Goal: Book appointment/travel/reservation

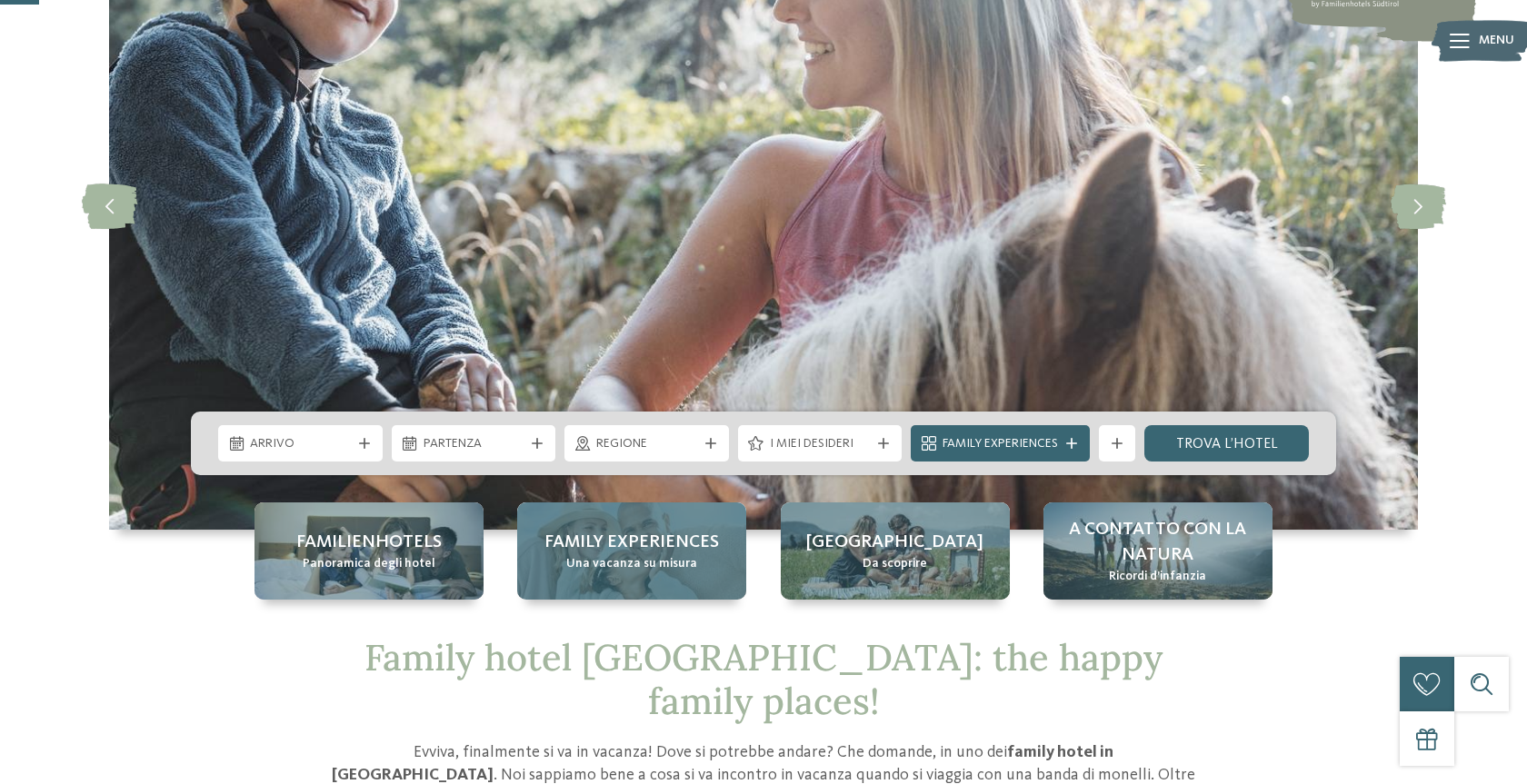
scroll to position [203, 0]
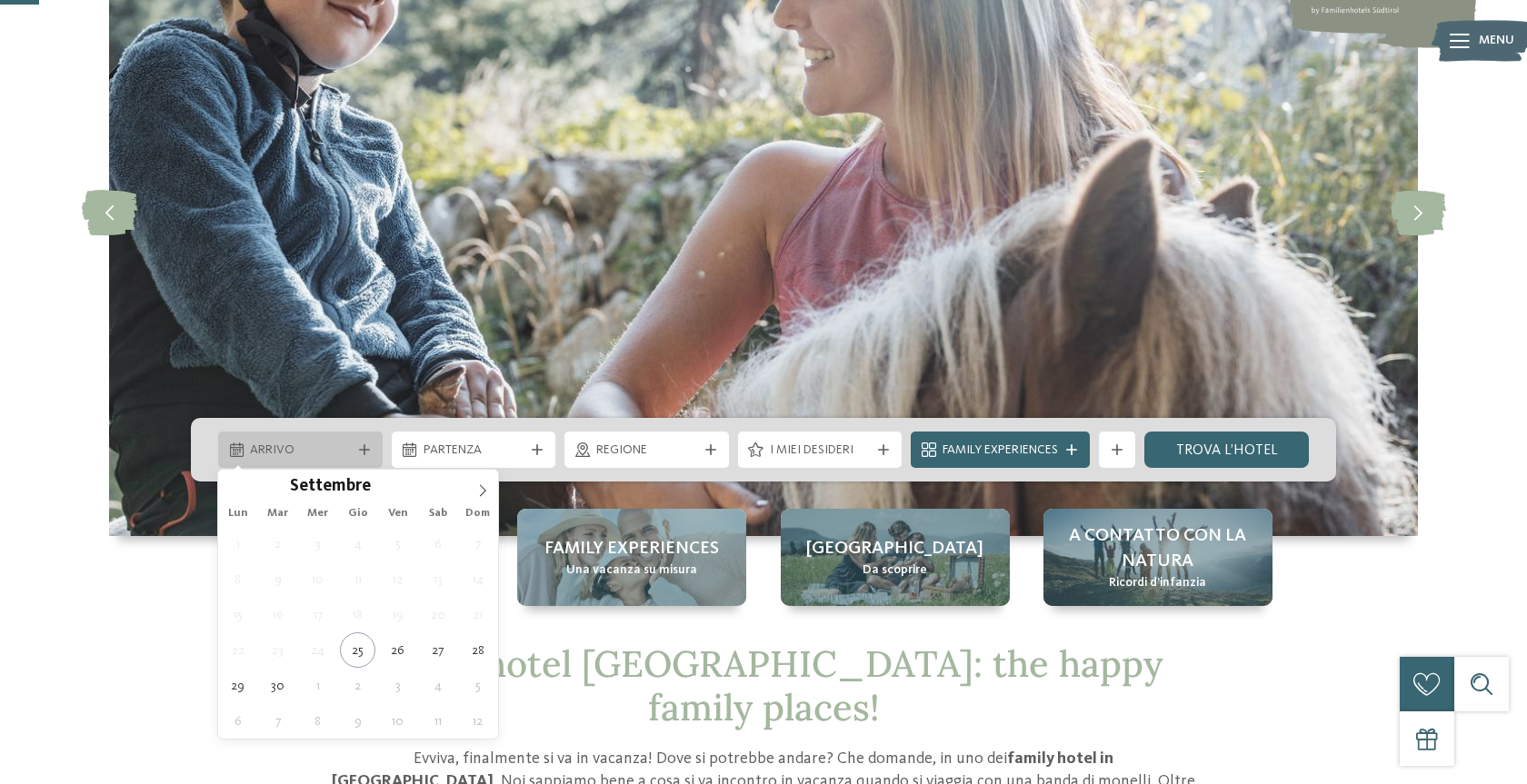
click at [362, 440] on div "Arrivo" at bounding box center [300, 449] width 165 height 36
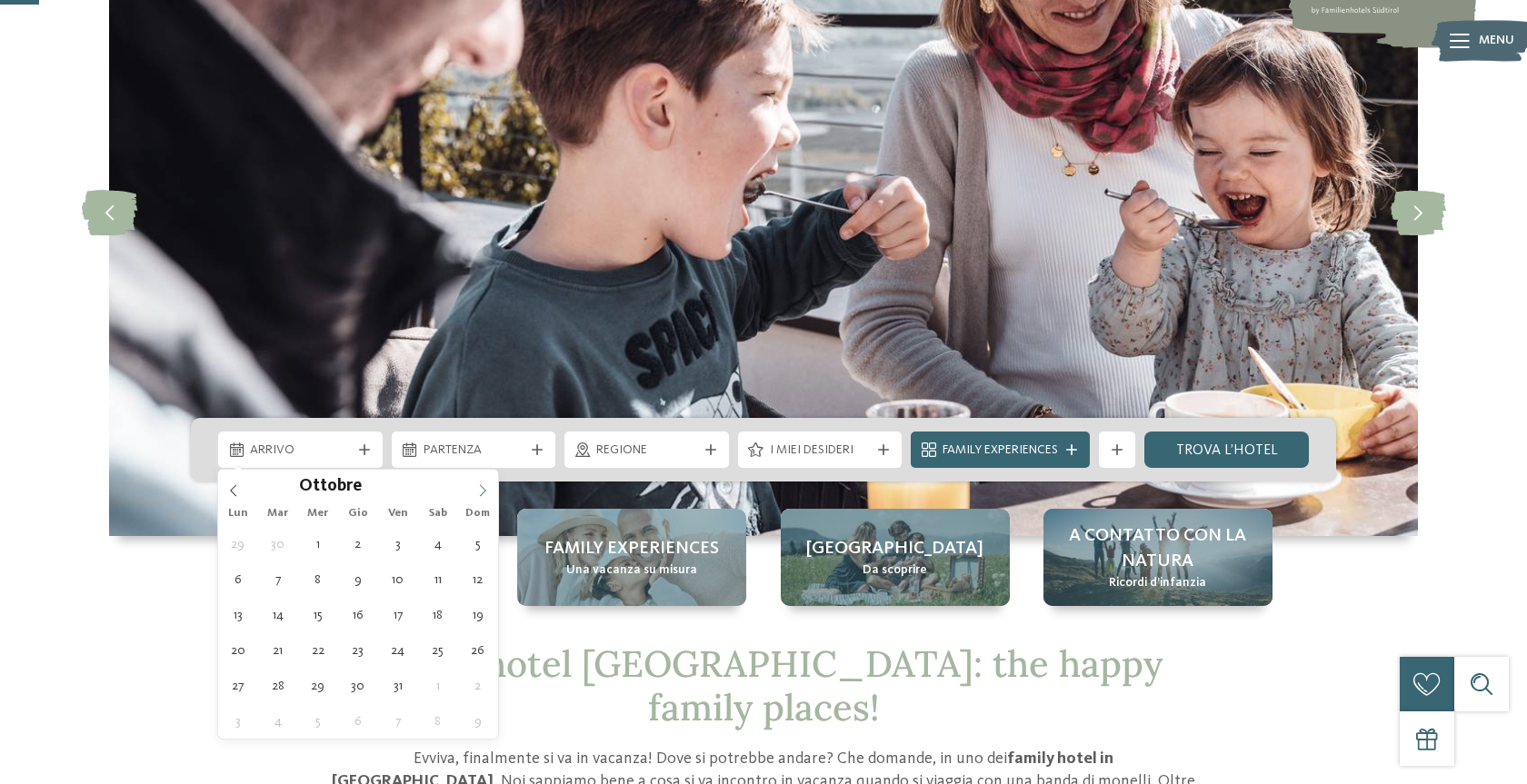
click at [479, 494] on icon at bounding box center [483, 491] width 13 height 13
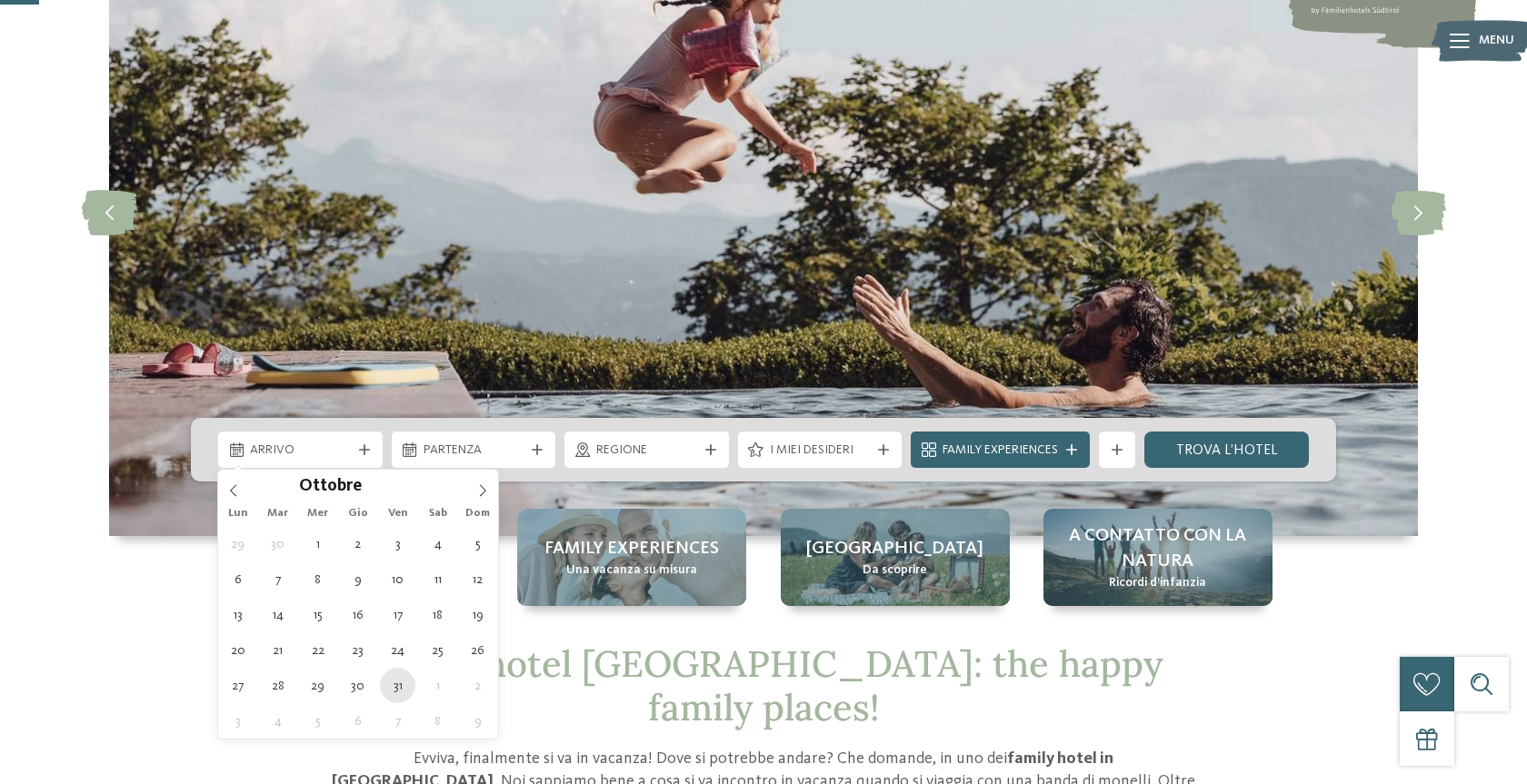
type div "[DATE]"
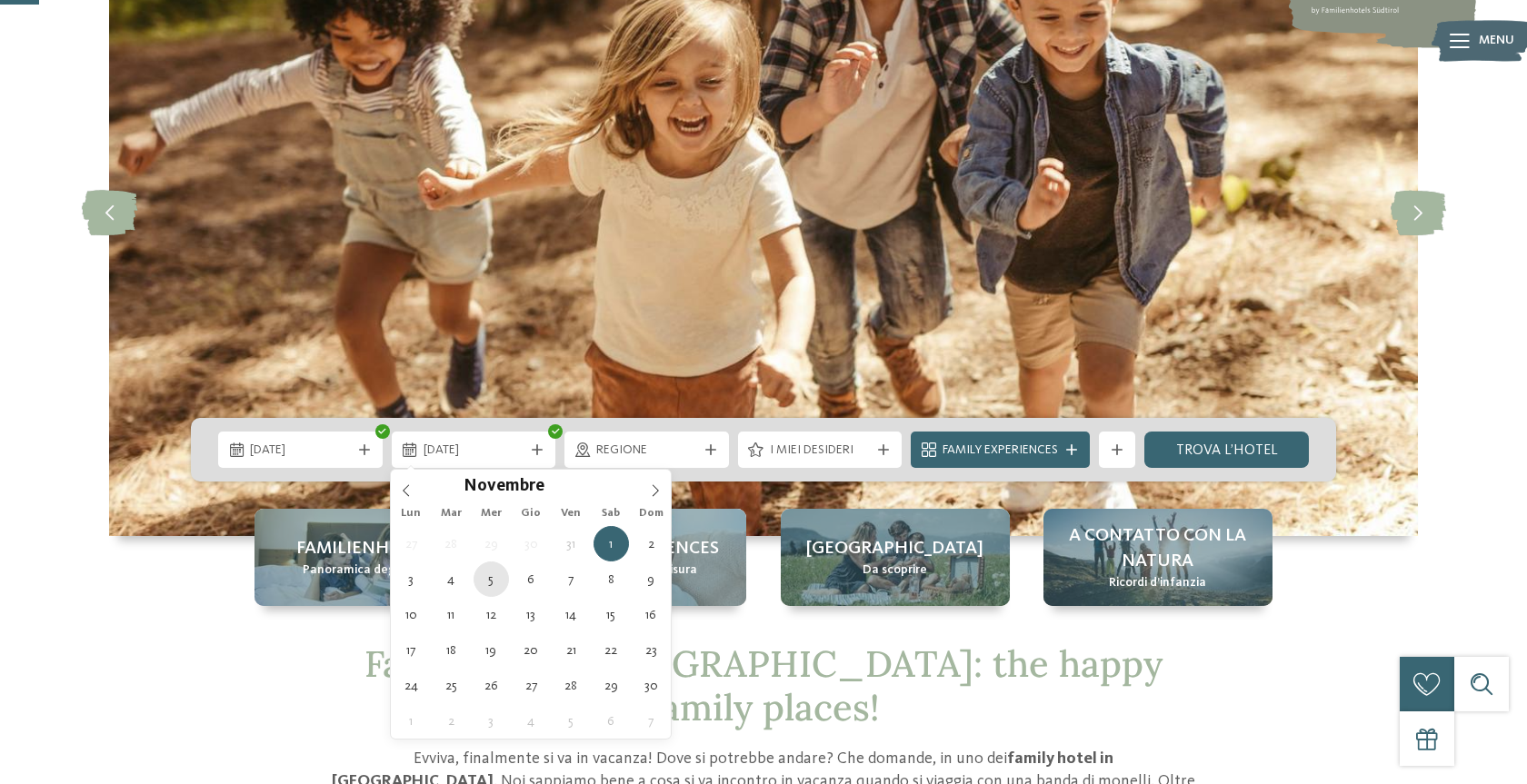
type div "[DATE]"
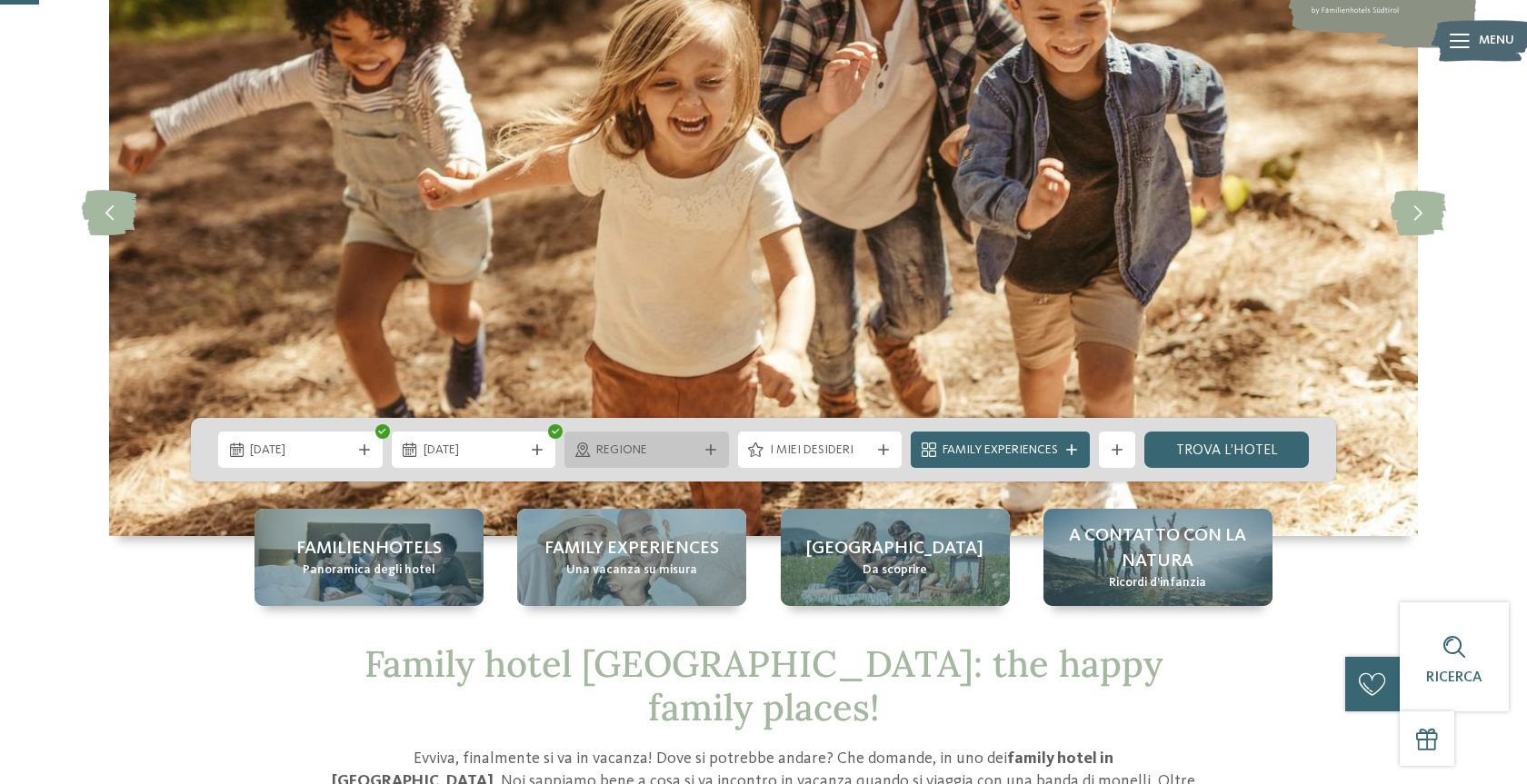
click at [693, 449] on span "Regione" at bounding box center [647, 451] width 100 height 19
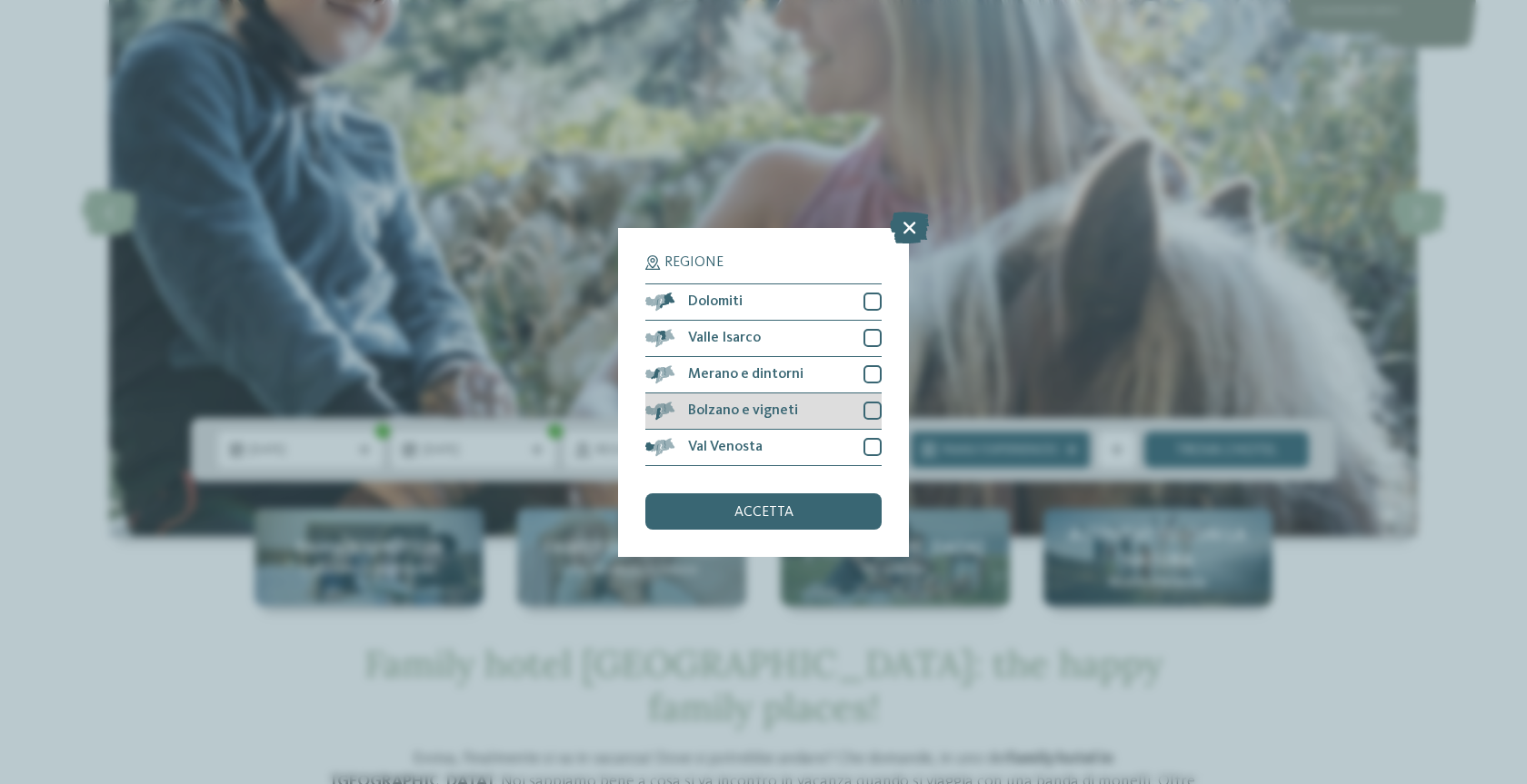
click at [873, 408] on div at bounding box center [873, 411] width 19 height 19
click at [875, 372] on div at bounding box center [873, 375] width 19 height 19
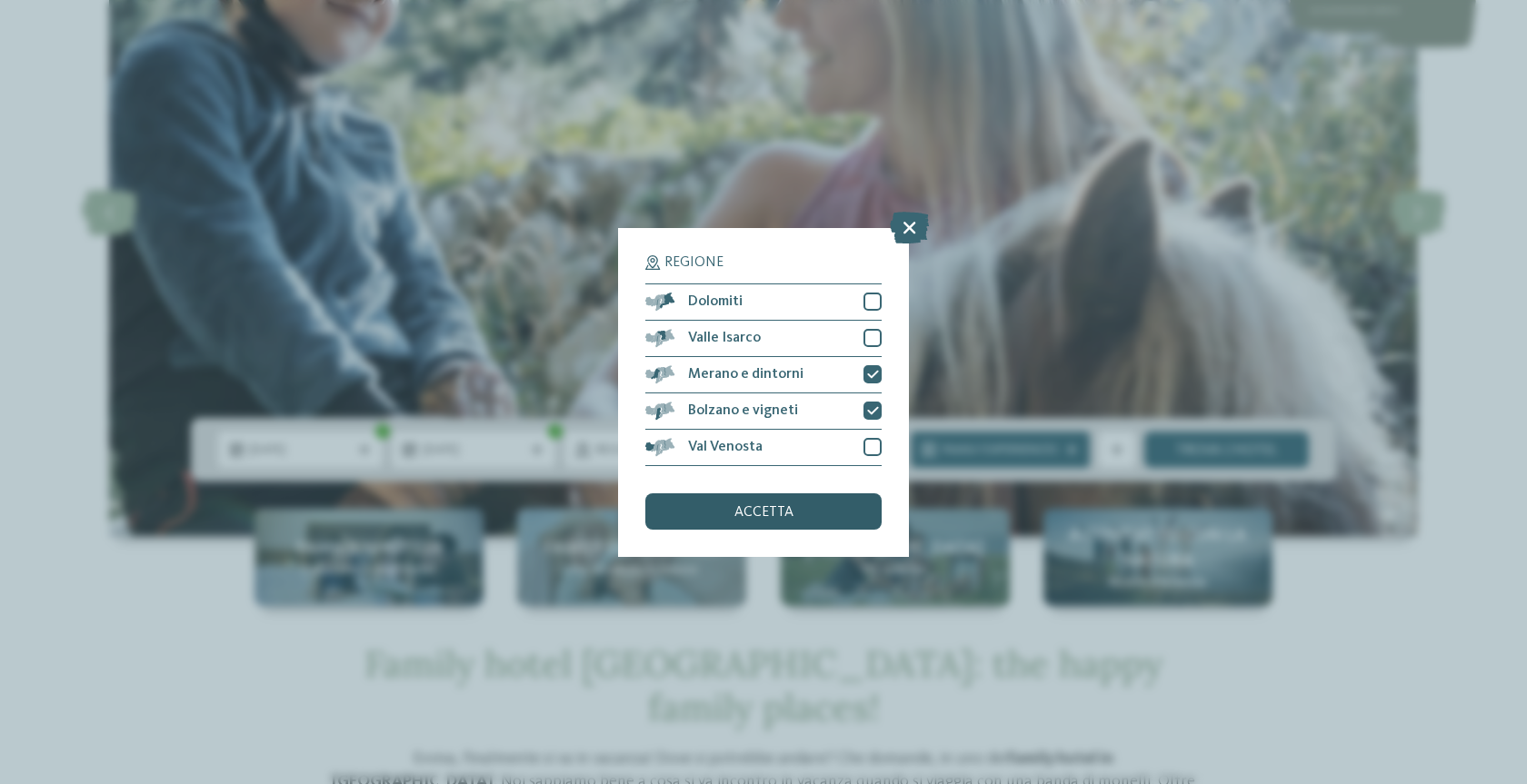
click at [797, 512] on div "accetta" at bounding box center [763, 511] width 236 height 36
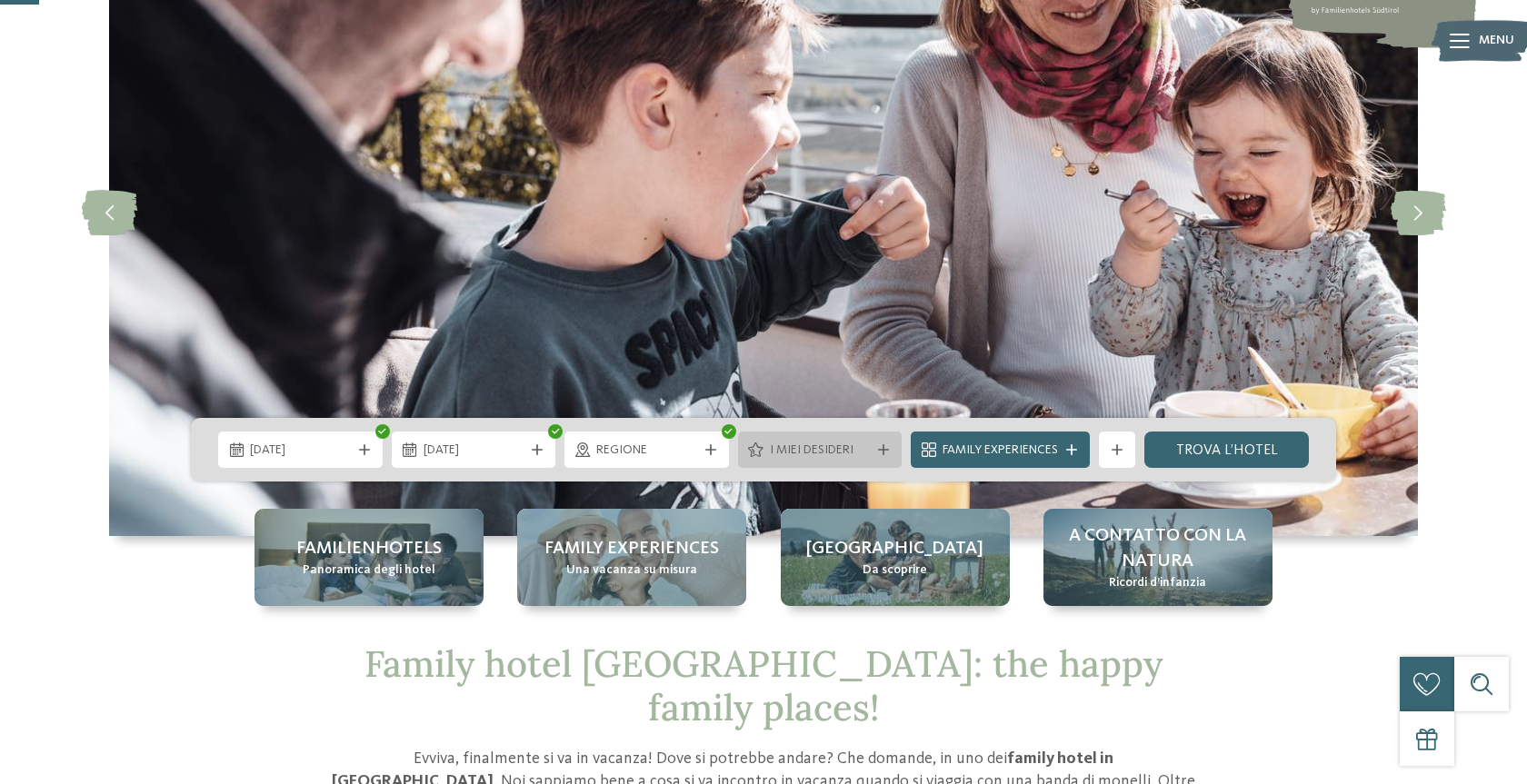
click at [857, 453] on span "I miei desideri" at bounding box center [820, 451] width 100 height 19
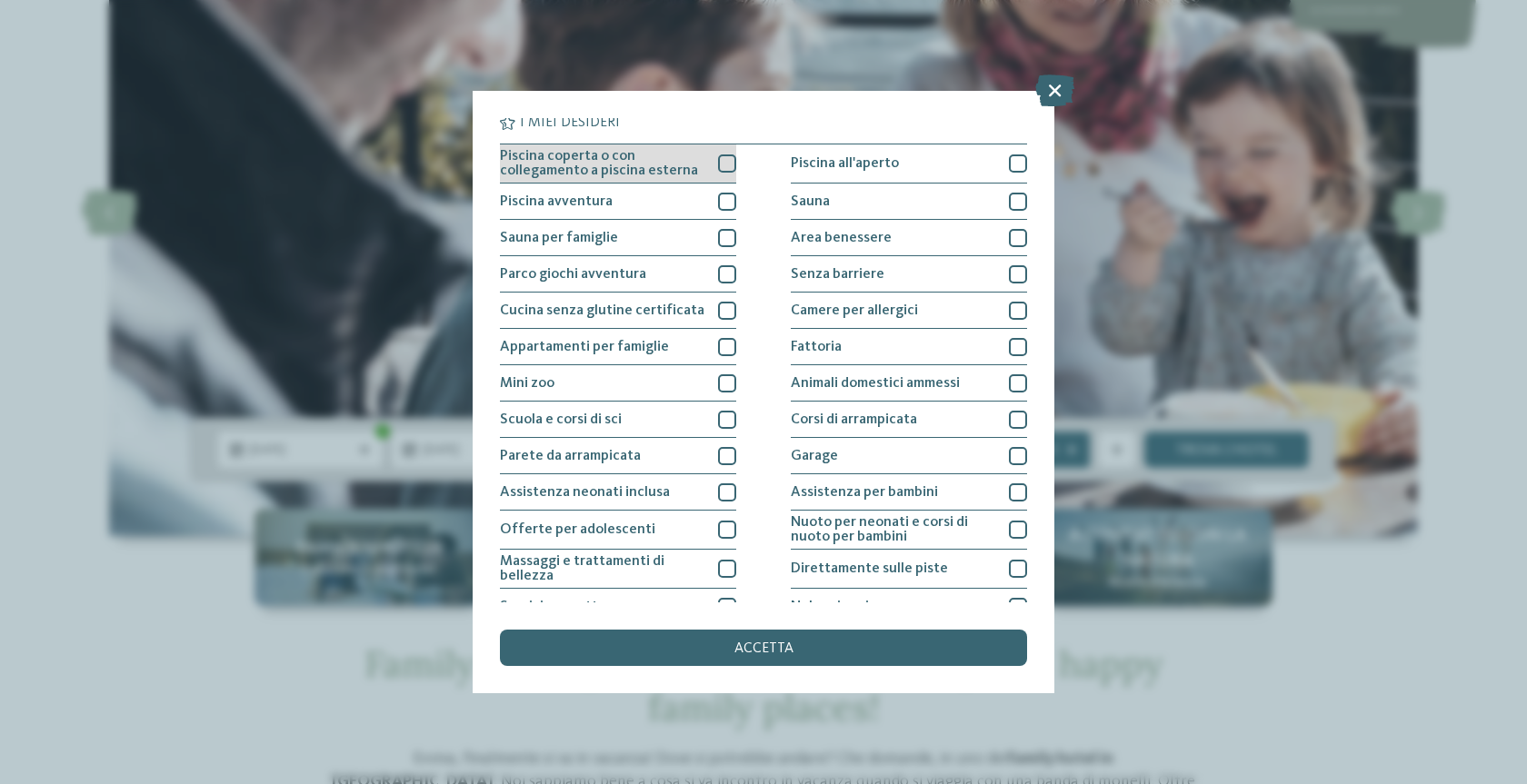
scroll to position [0, 0]
click at [724, 165] on div at bounding box center [728, 166] width 19 height 19
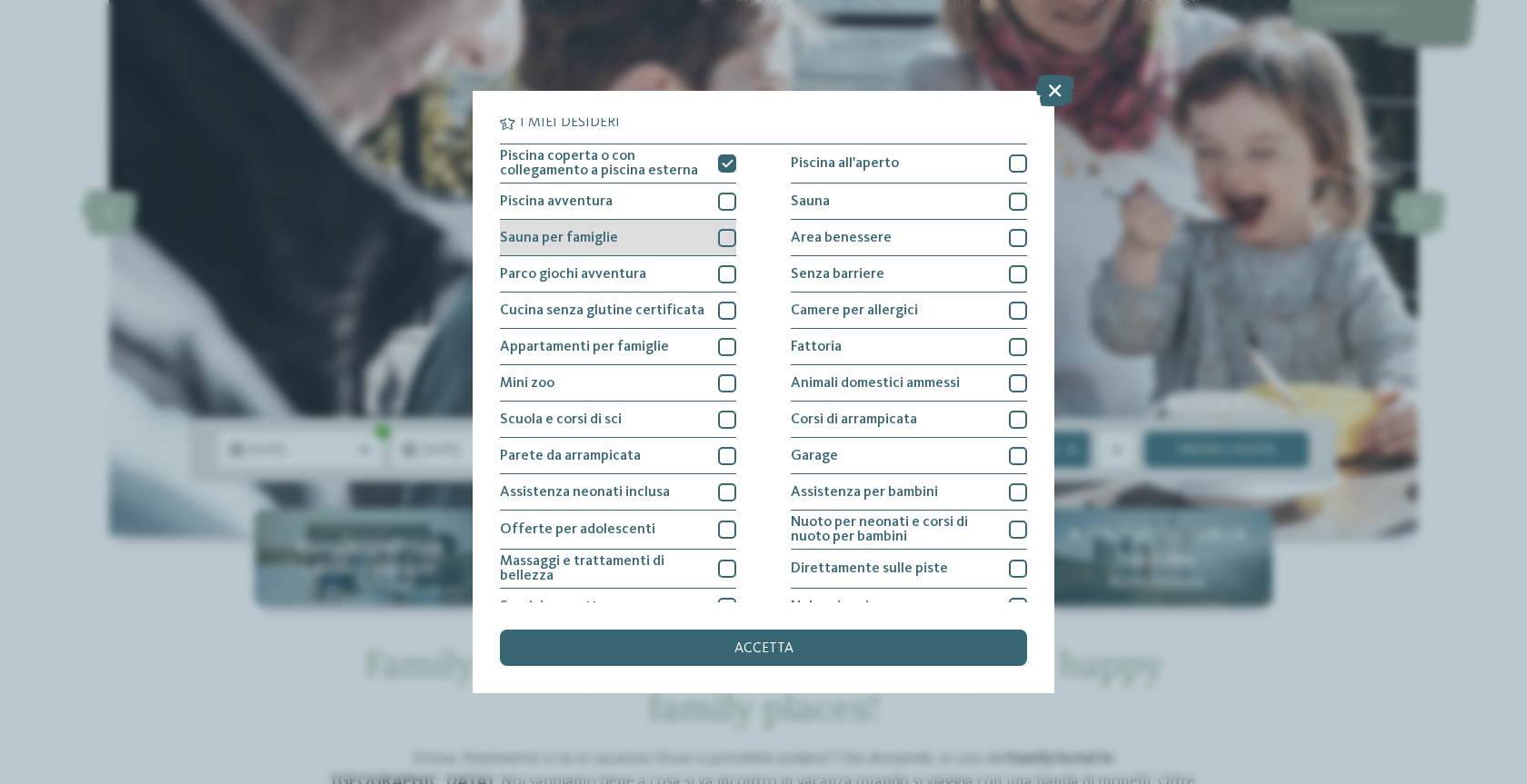
click at [732, 239] on div at bounding box center [728, 238] width 19 height 19
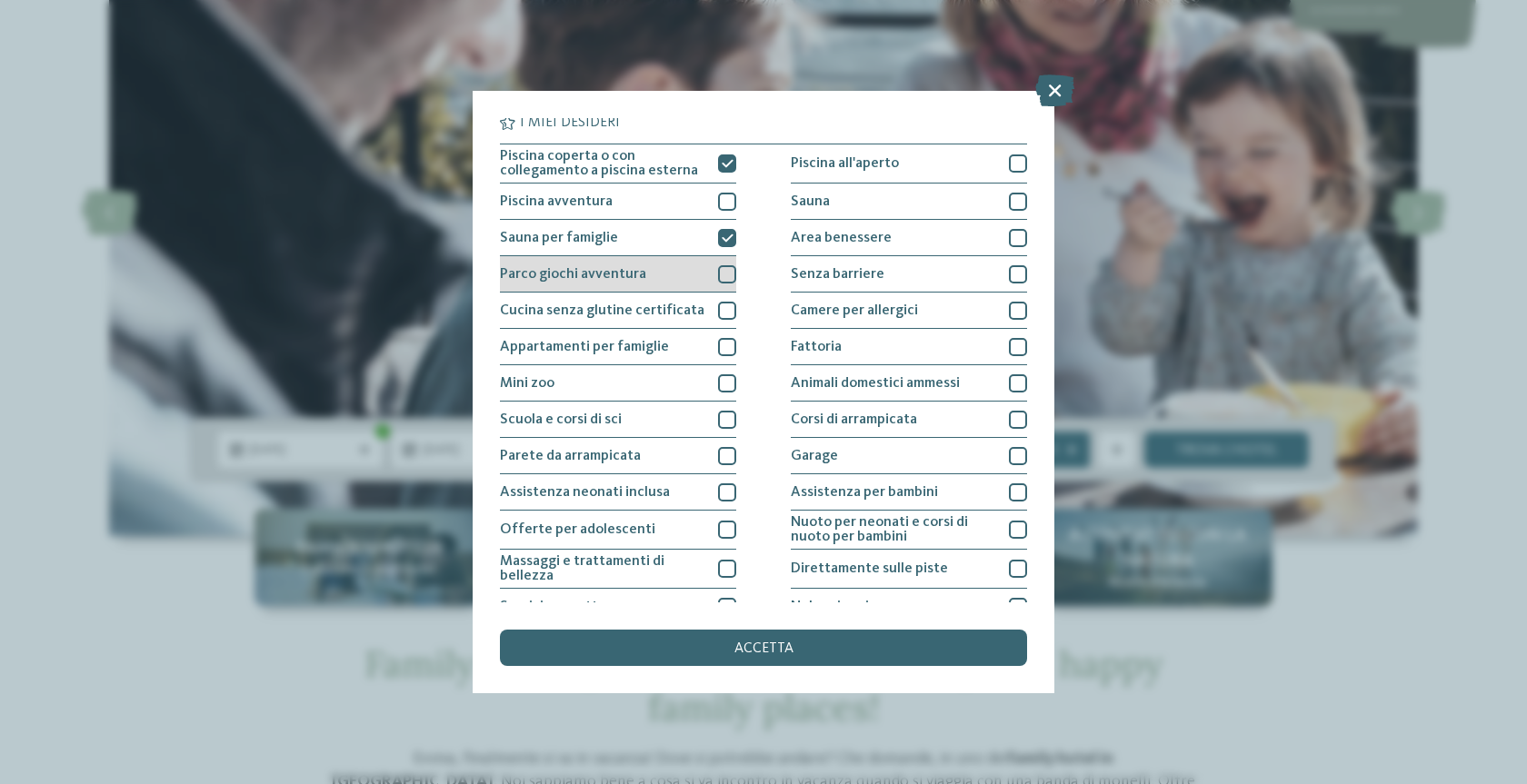
click at [728, 272] on div at bounding box center [728, 274] width 19 height 19
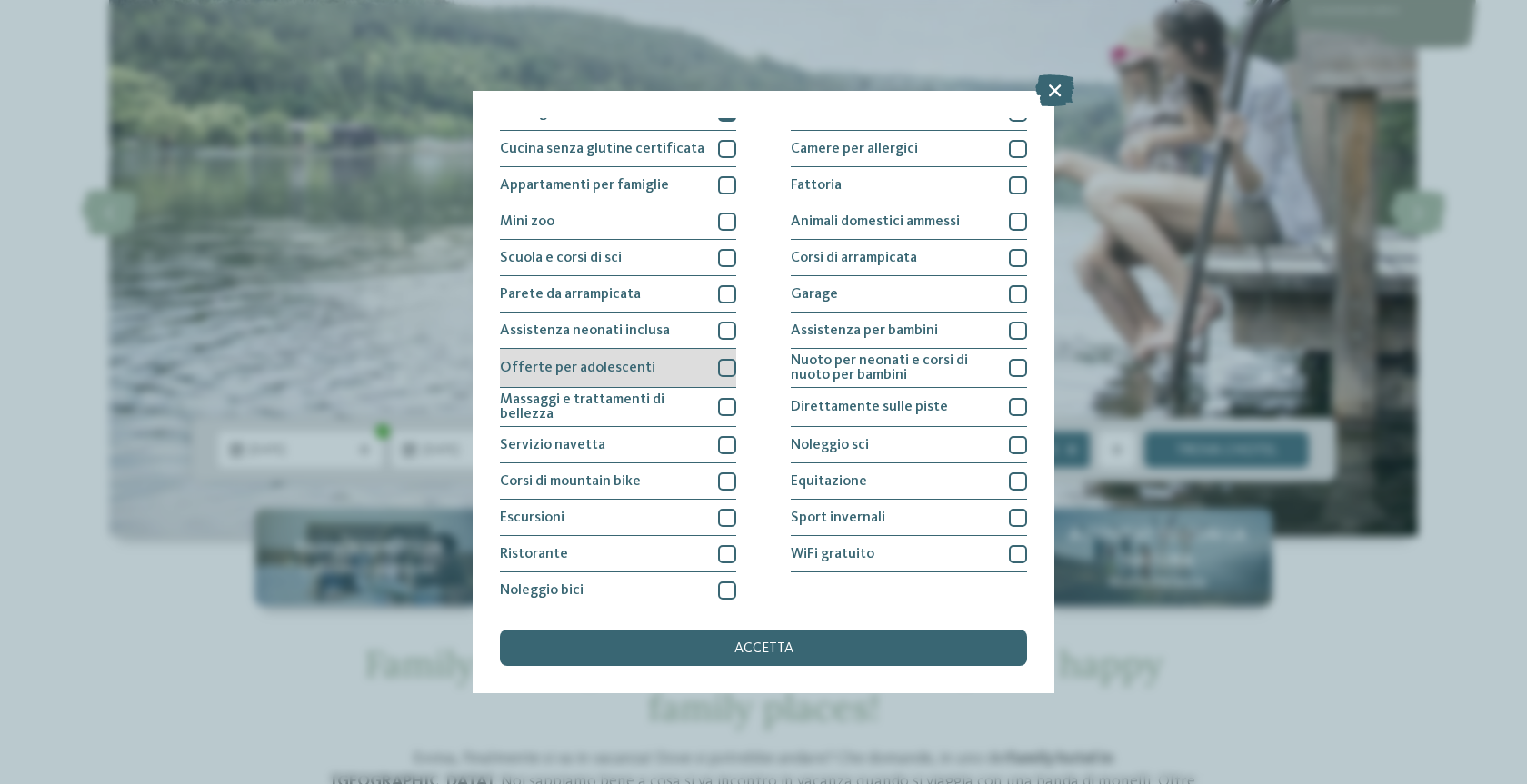
scroll to position [171, 0]
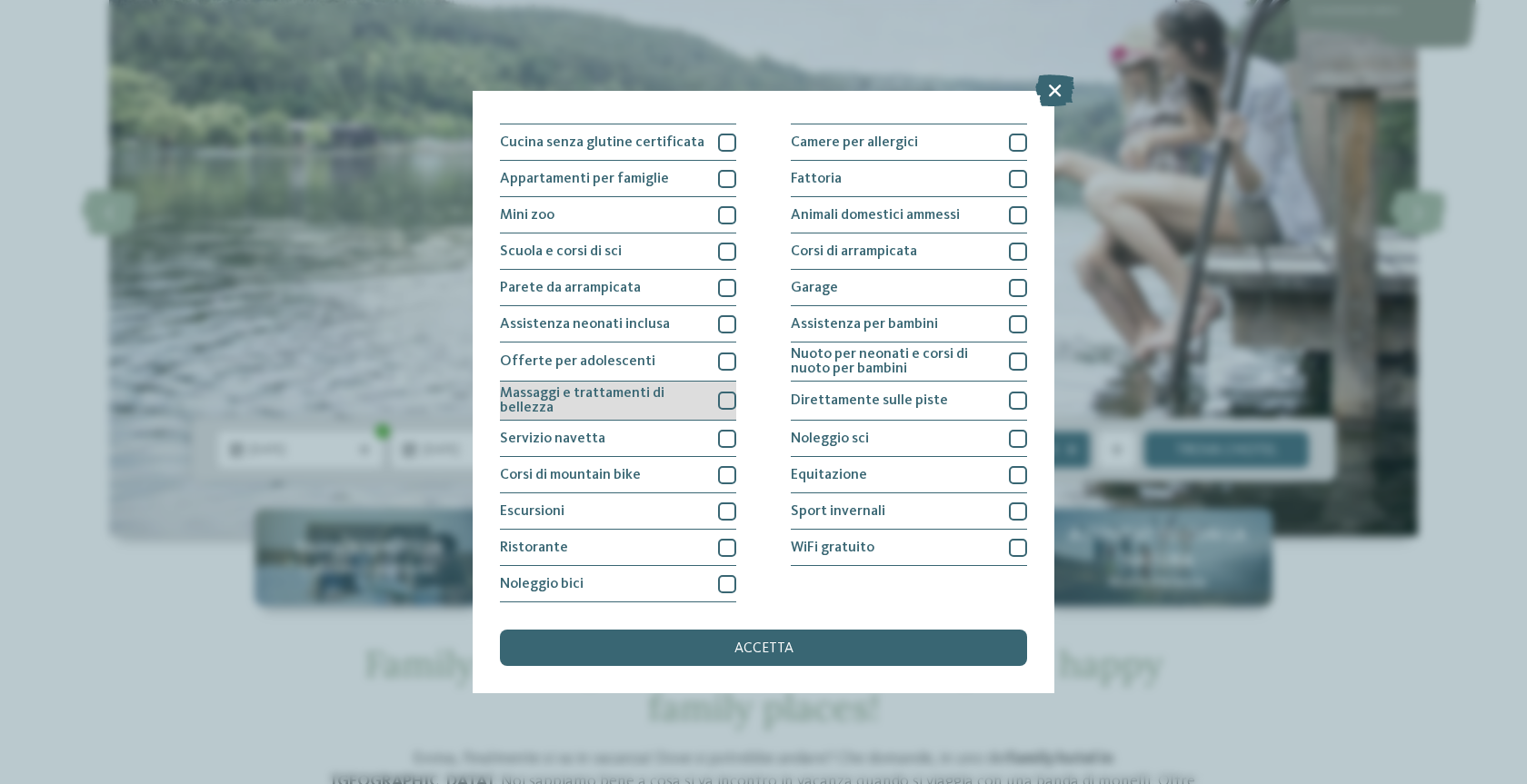
click at [725, 406] on div at bounding box center [728, 401] width 19 height 19
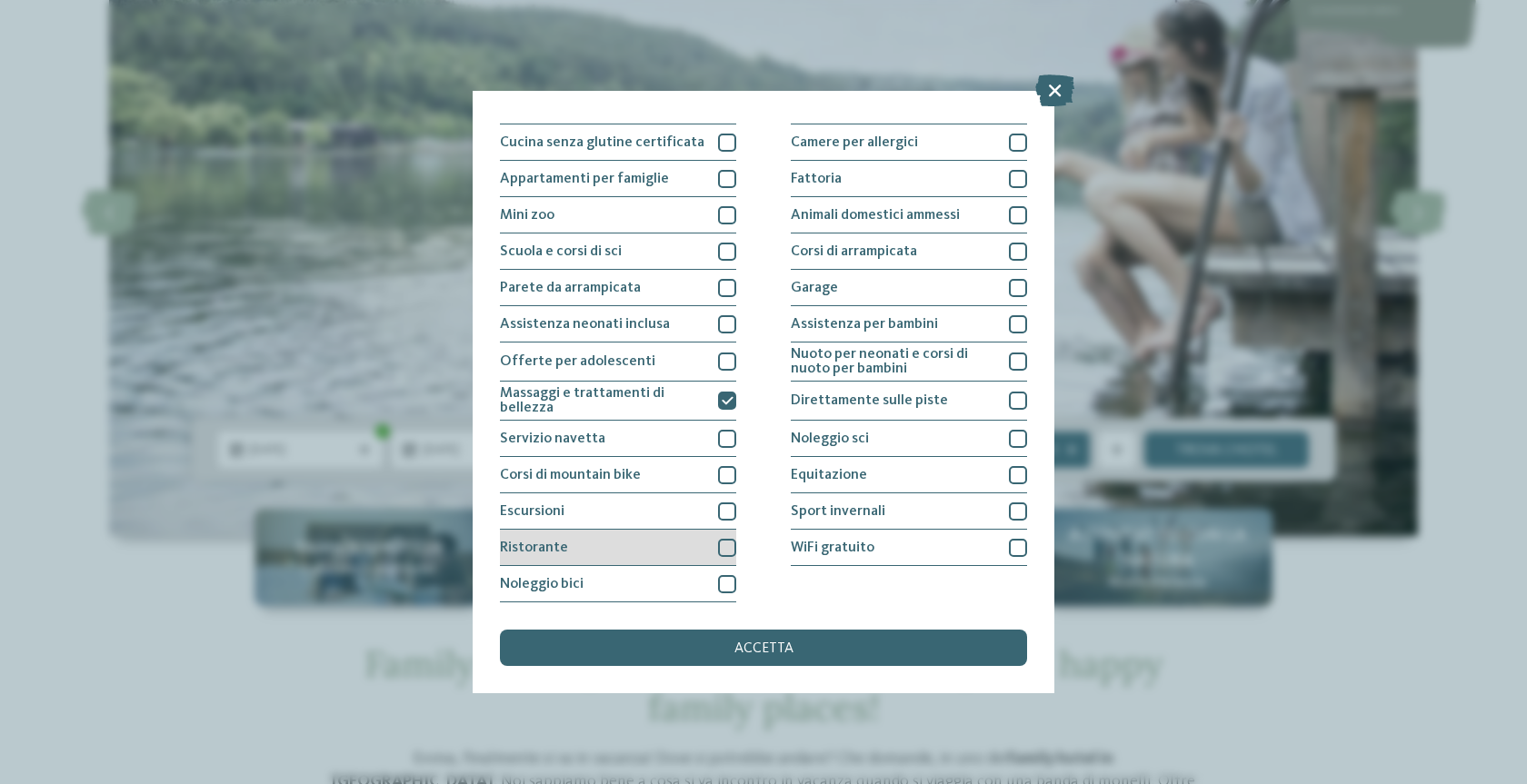
click at [721, 547] on div at bounding box center [728, 548] width 19 height 19
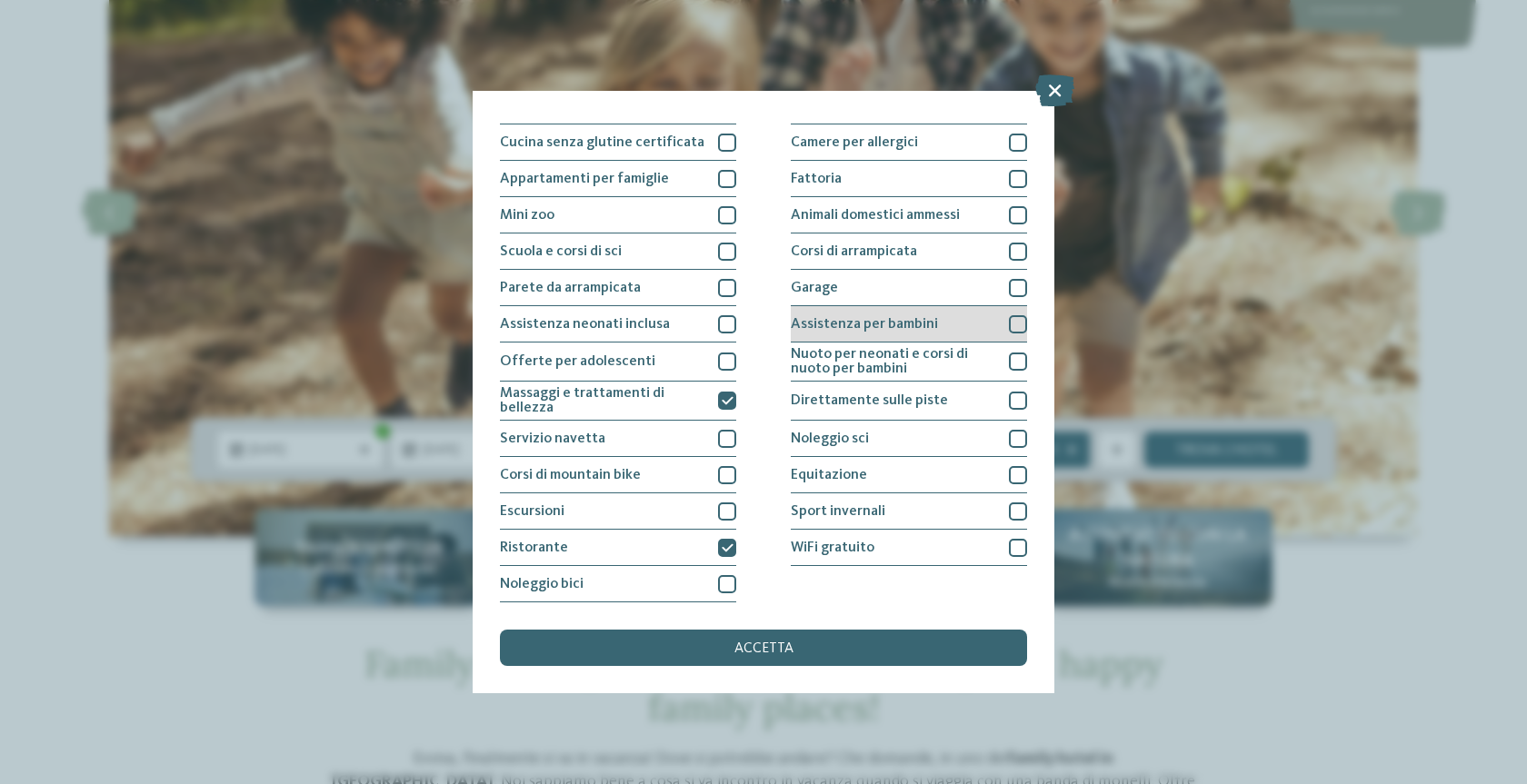
click at [1017, 326] on div at bounding box center [1018, 325] width 19 height 19
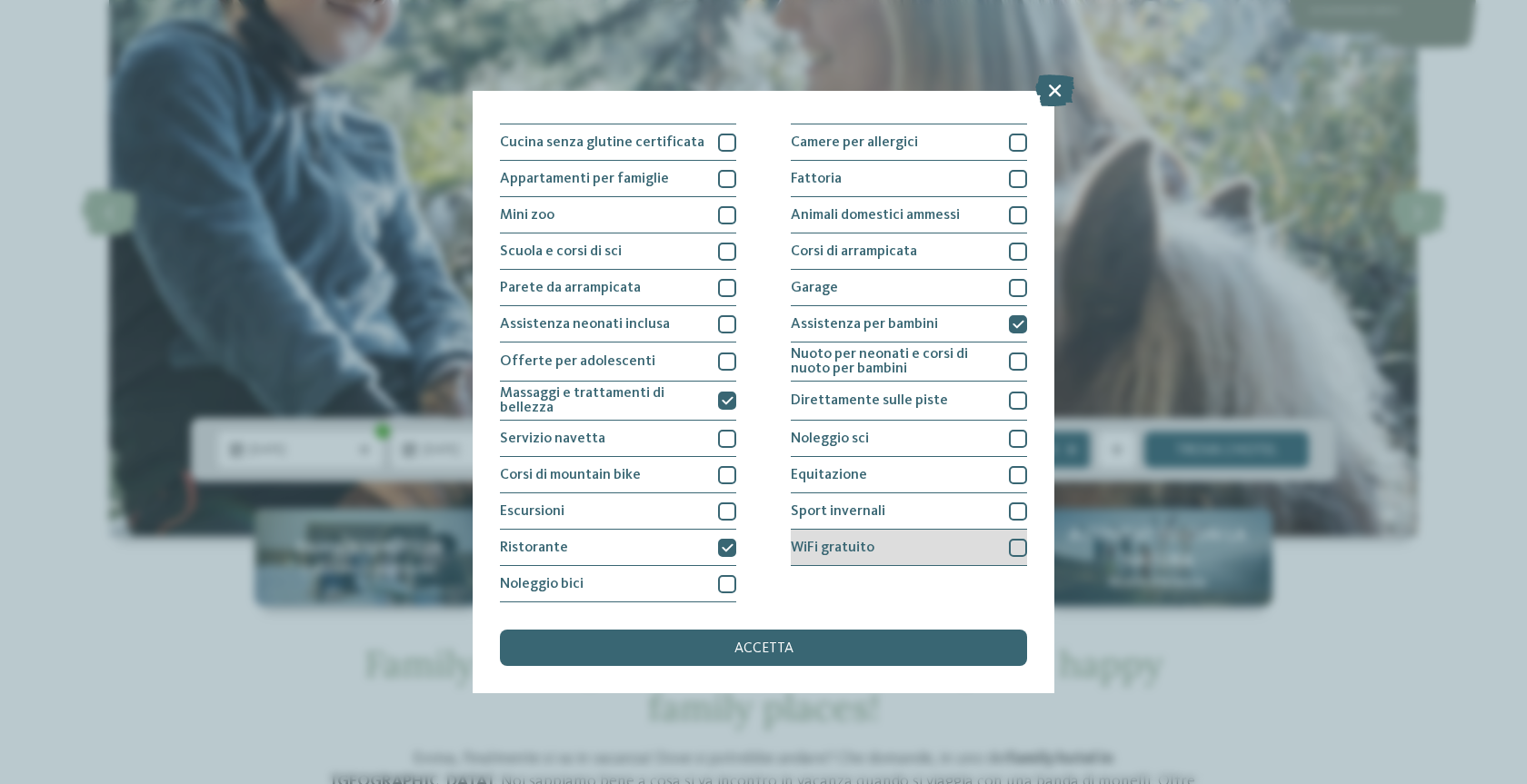
click at [1023, 551] on div at bounding box center [1018, 548] width 19 height 19
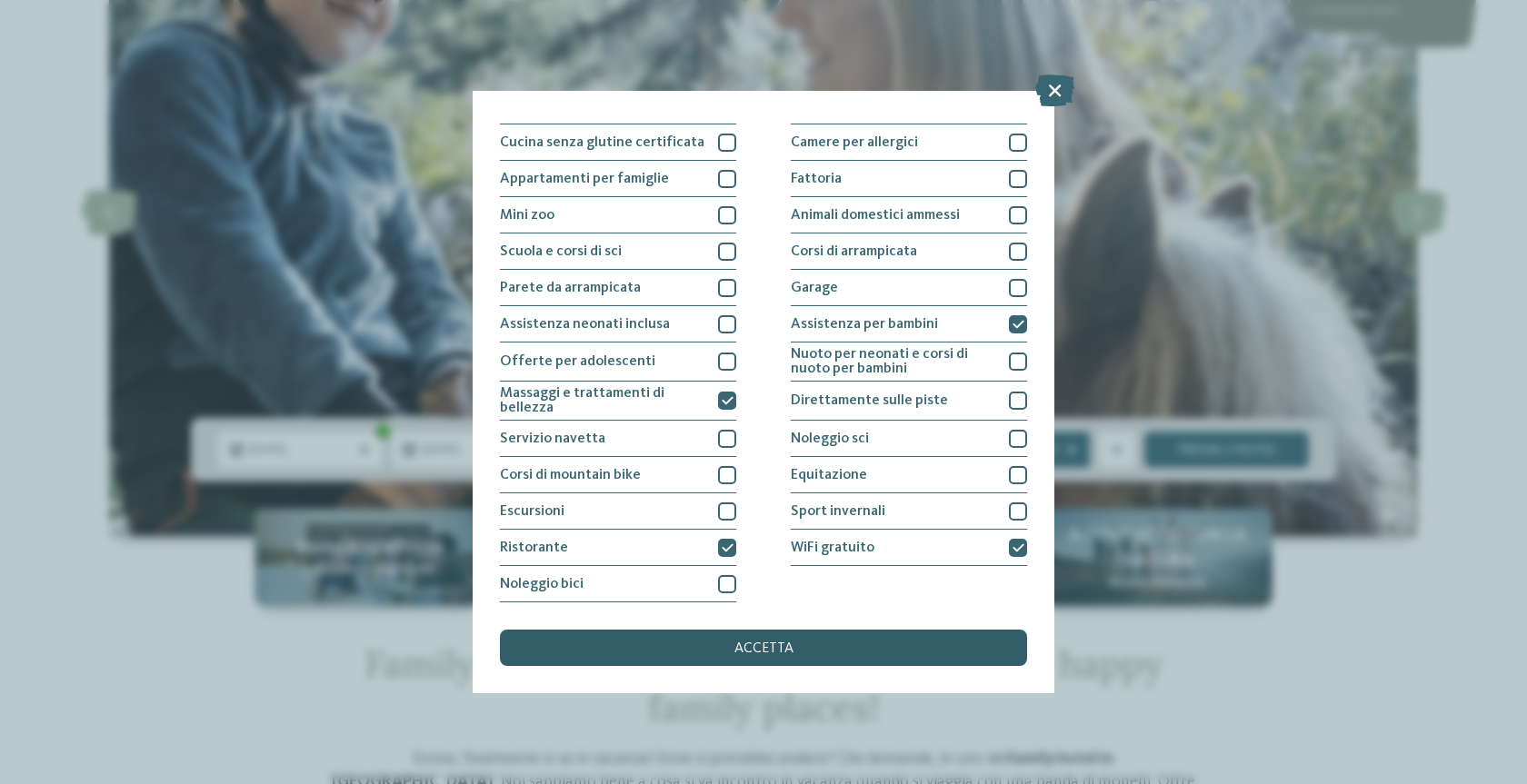
click at [825, 653] on div "accetta" at bounding box center [763, 647] width 528 height 36
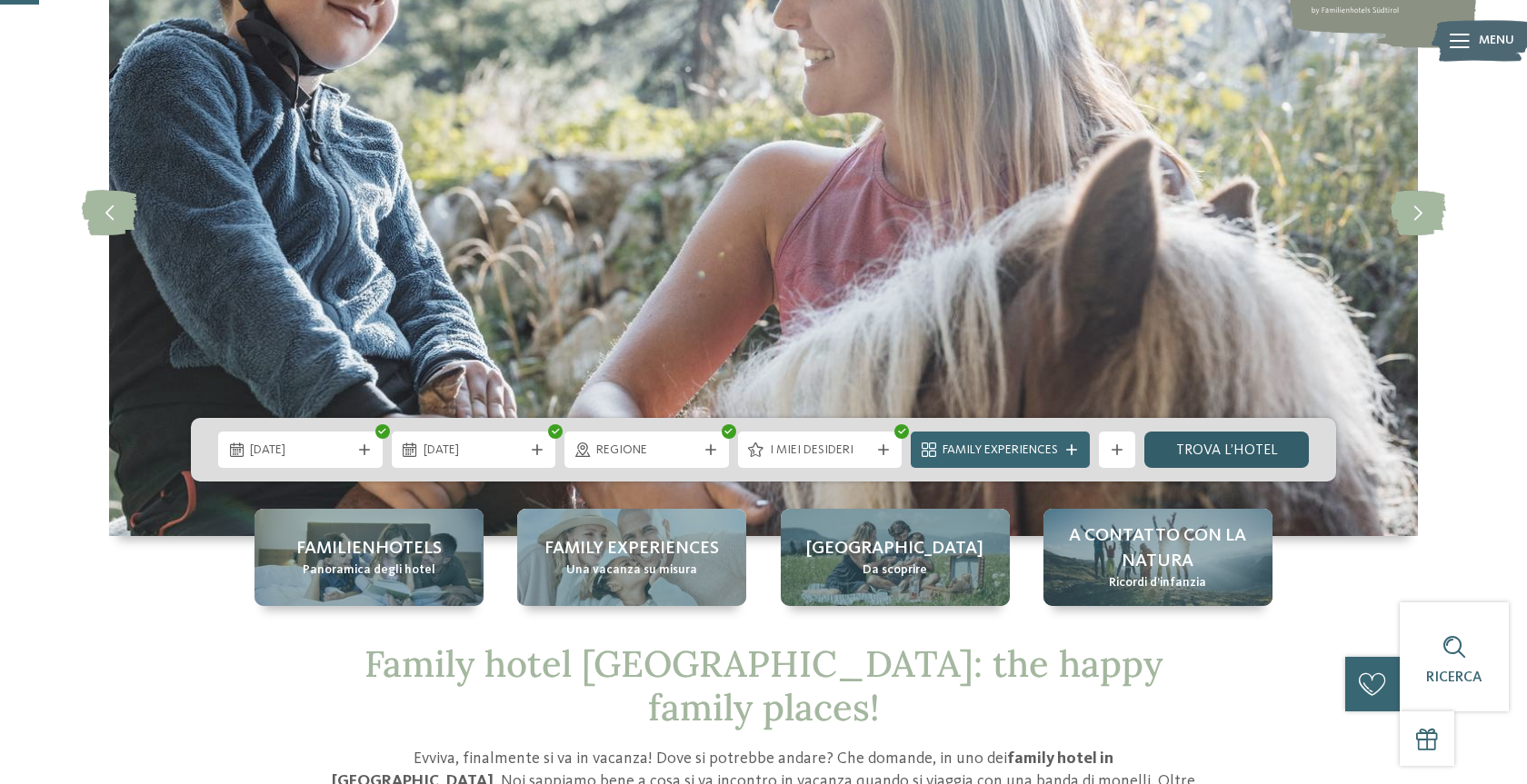
click at [1274, 454] on link "trova l’hotel" at bounding box center [1226, 449] width 165 height 36
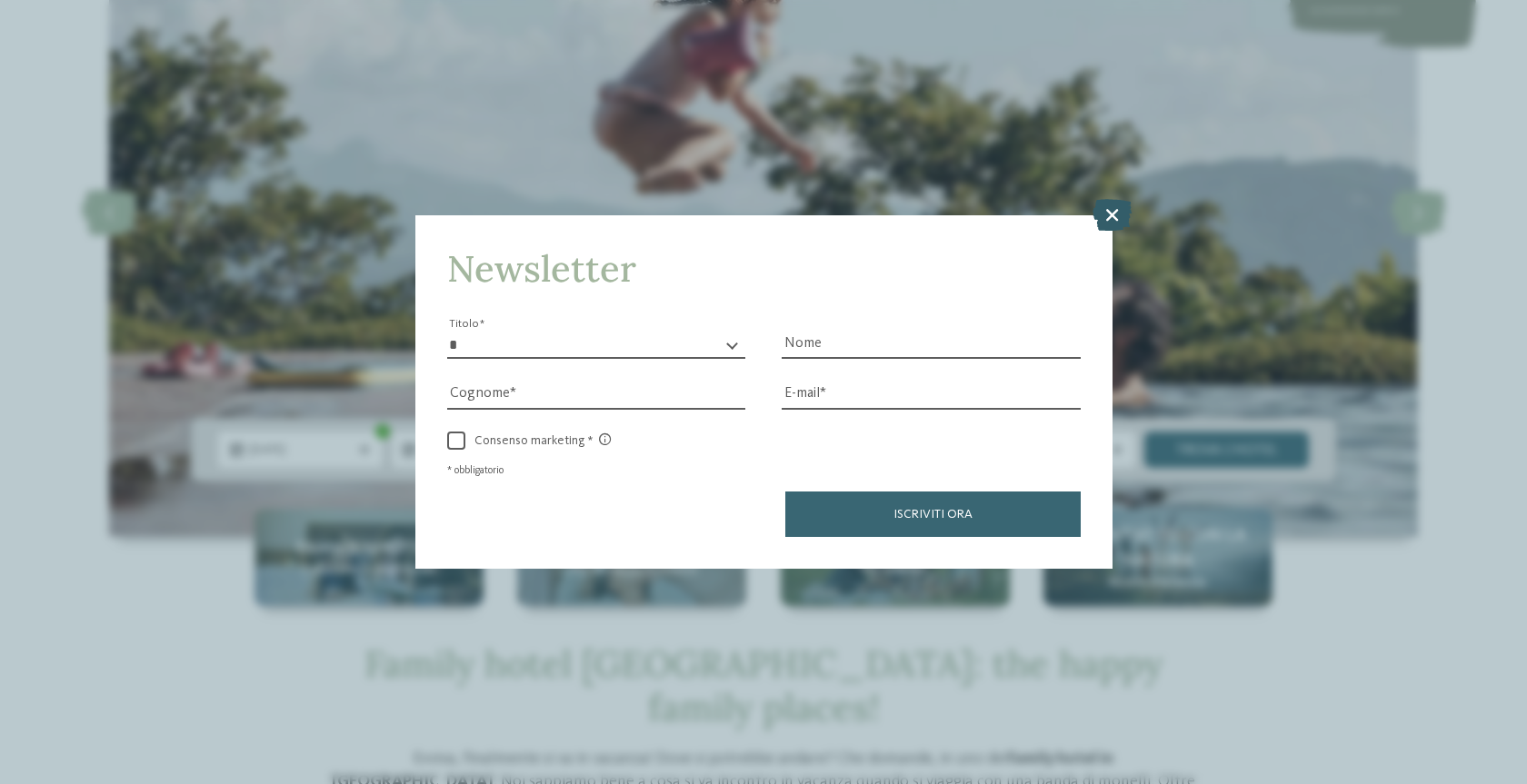
click at [1114, 215] on icon at bounding box center [1112, 215] width 39 height 32
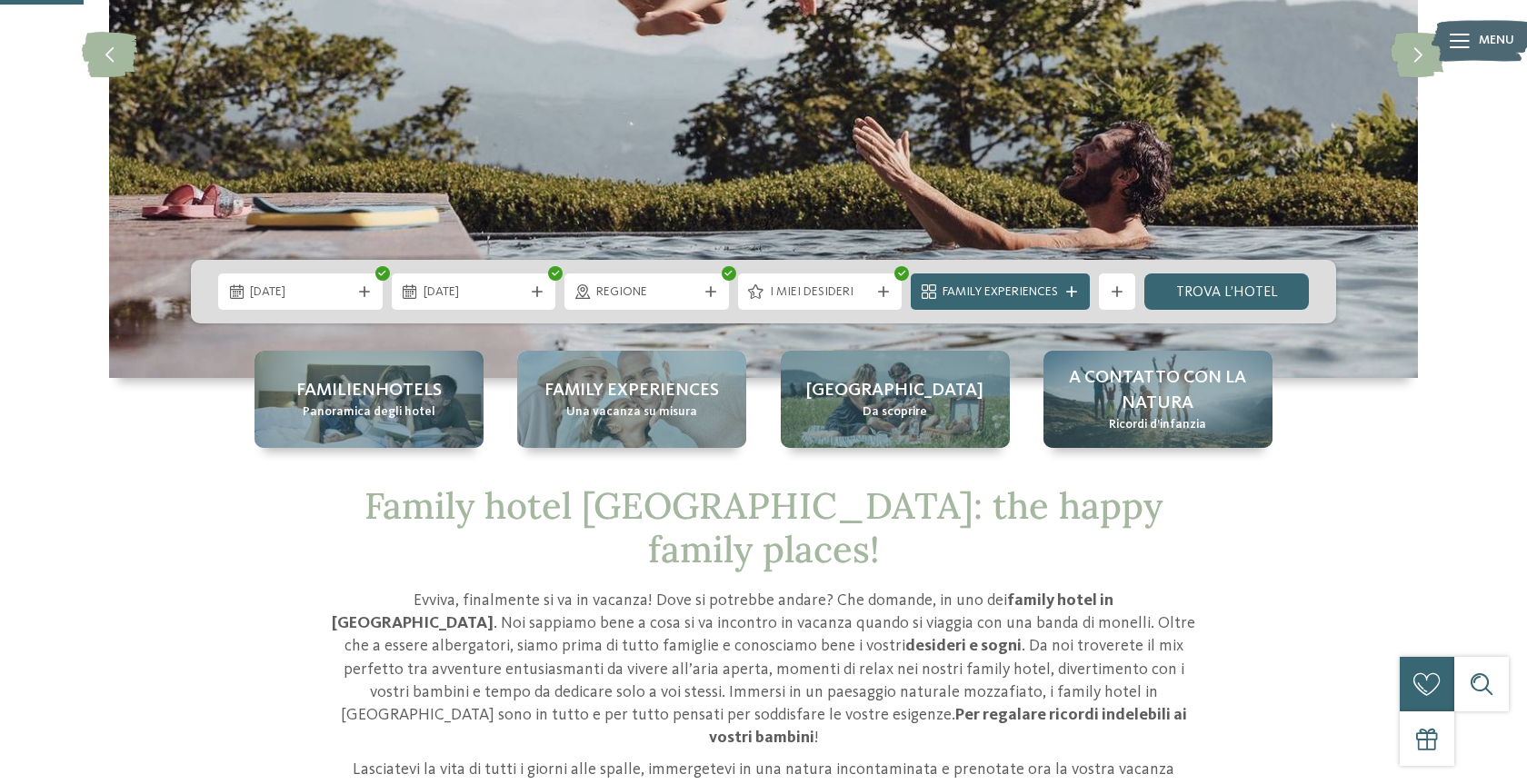
scroll to position [486, 0]
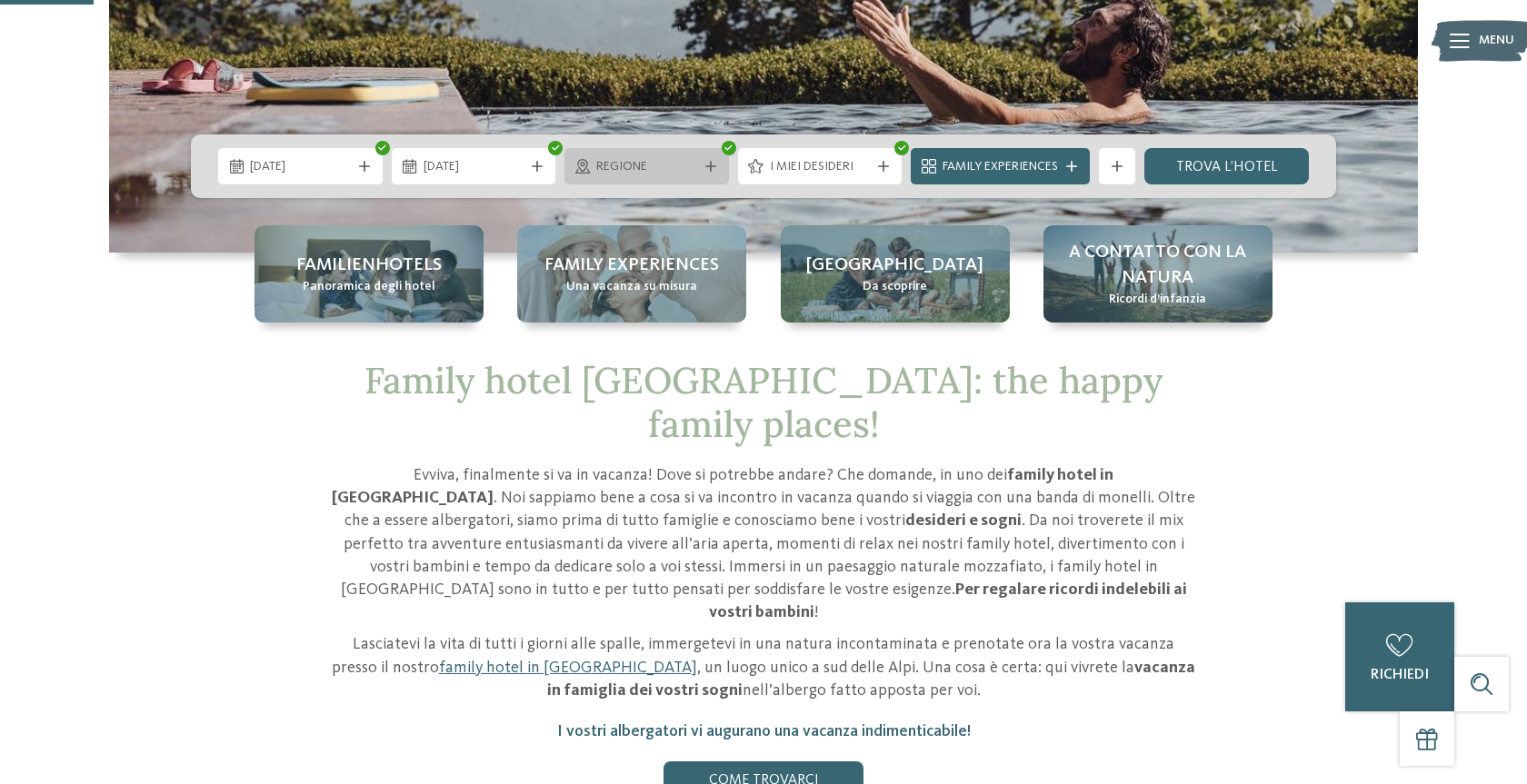
click at [722, 148] on div at bounding box center [730, 148] width 15 height 15
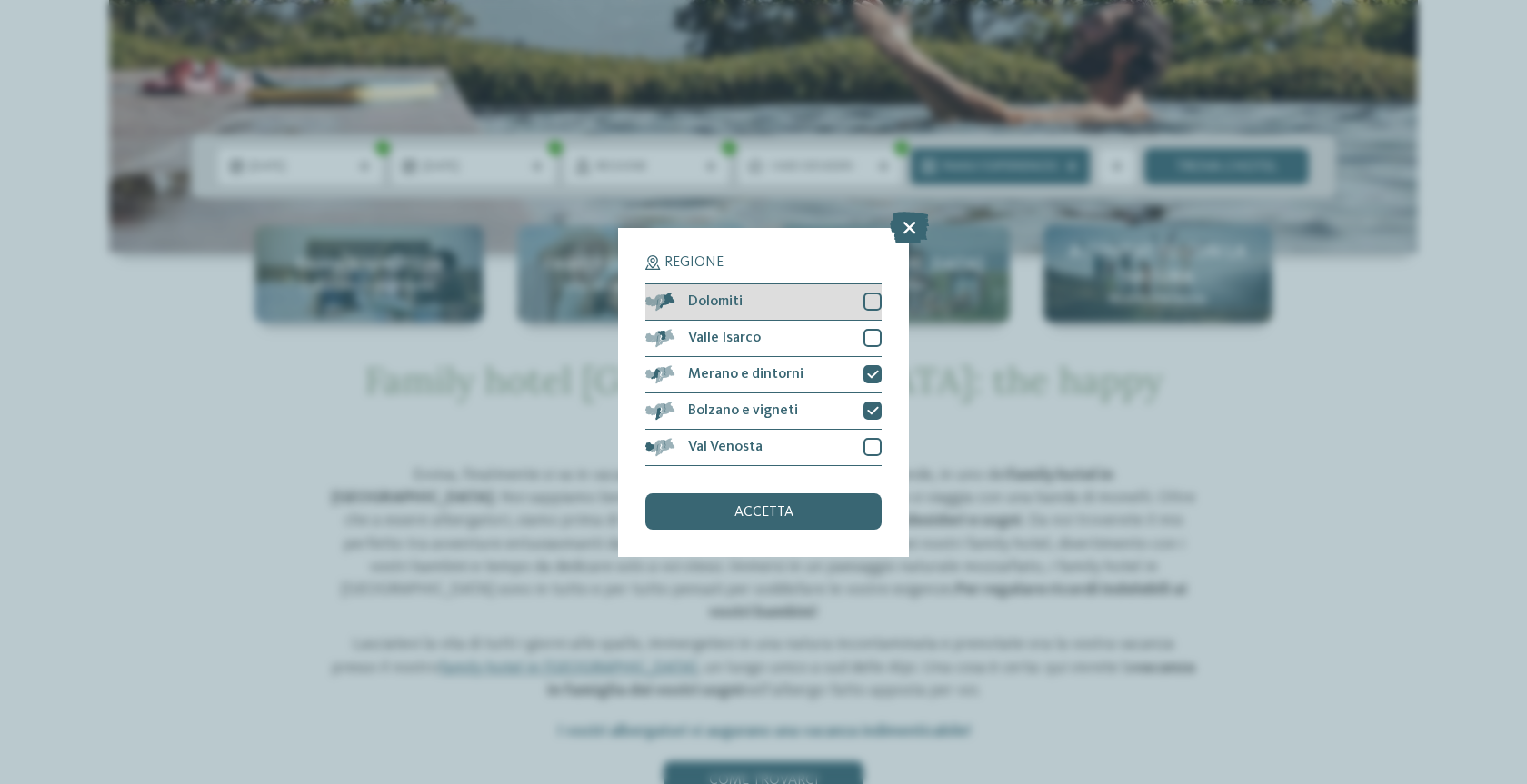
click at [875, 293] on div at bounding box center [873, 302] width 19 height 19
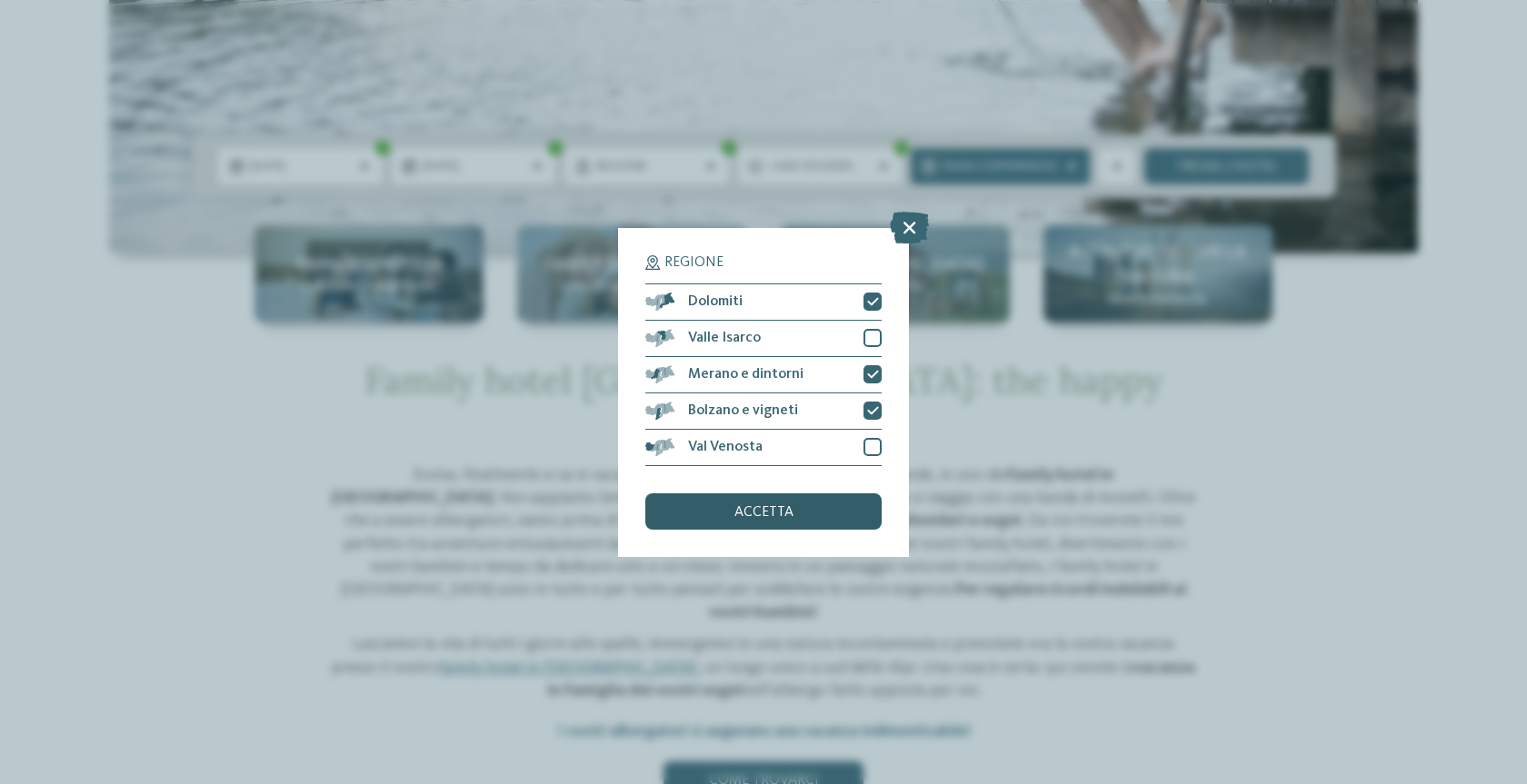
click at [799, 515] on div "accetta" at bounding box center [763, 511] width 236 height 36
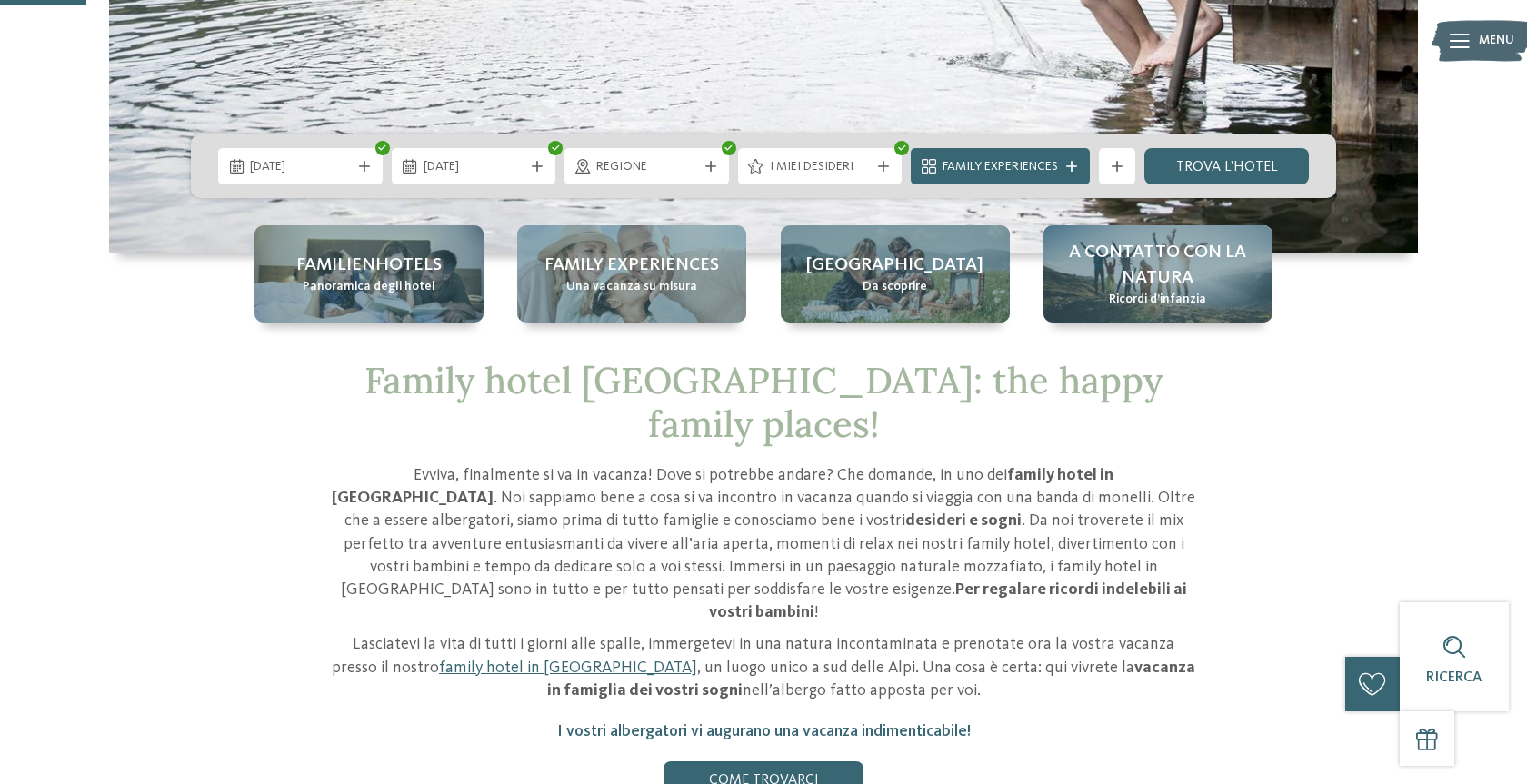
scroll to position [471, 0]
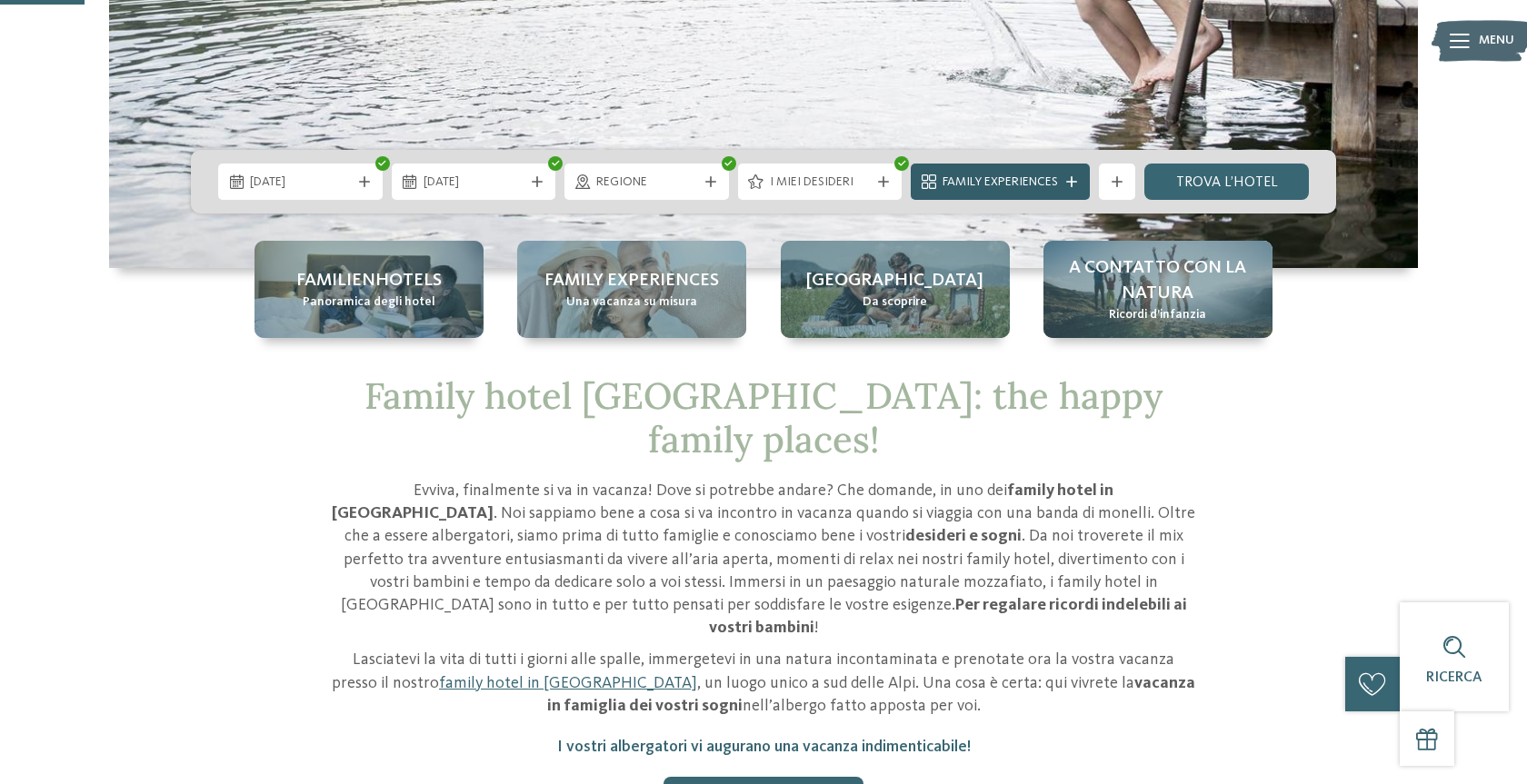
click at [999, 193] on div "Family Experiences" at bounding box center [1000, 181] width 179 height 36
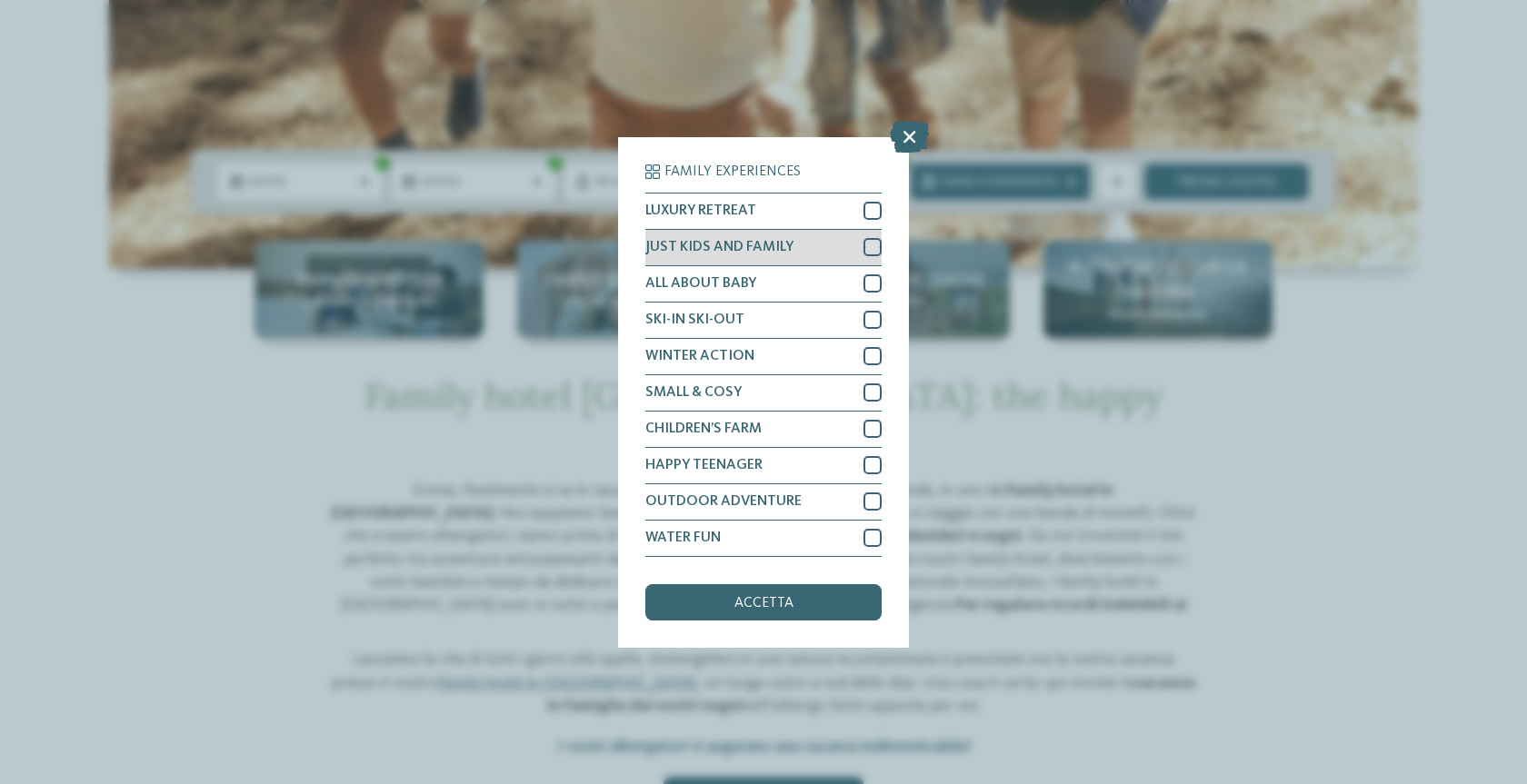
click at [876, 245] on div at bounding box center [873, 247] width 19 height 19
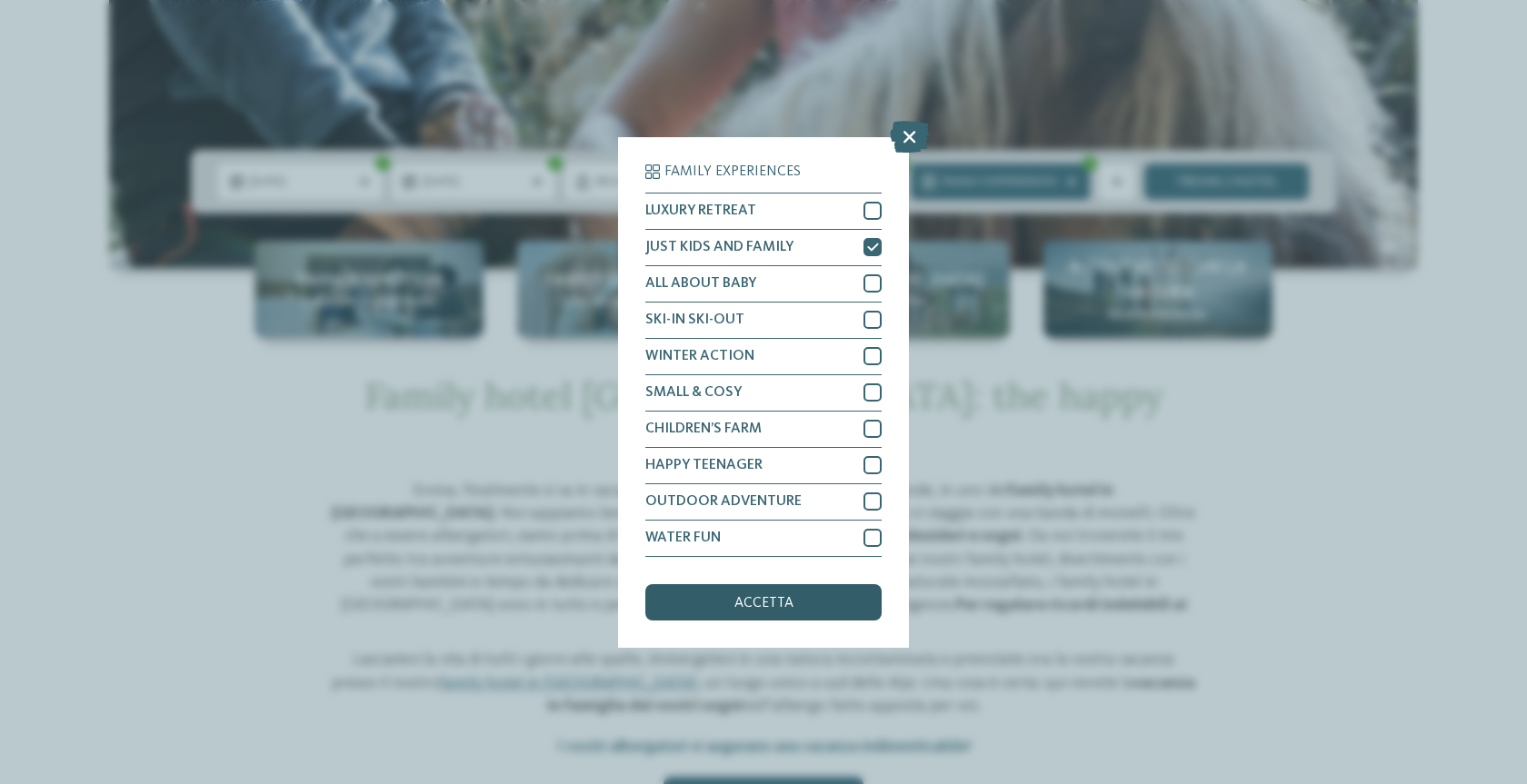
click at [799, 610] on div "accetta" at bounding box center [763, 602] width 236 height 36
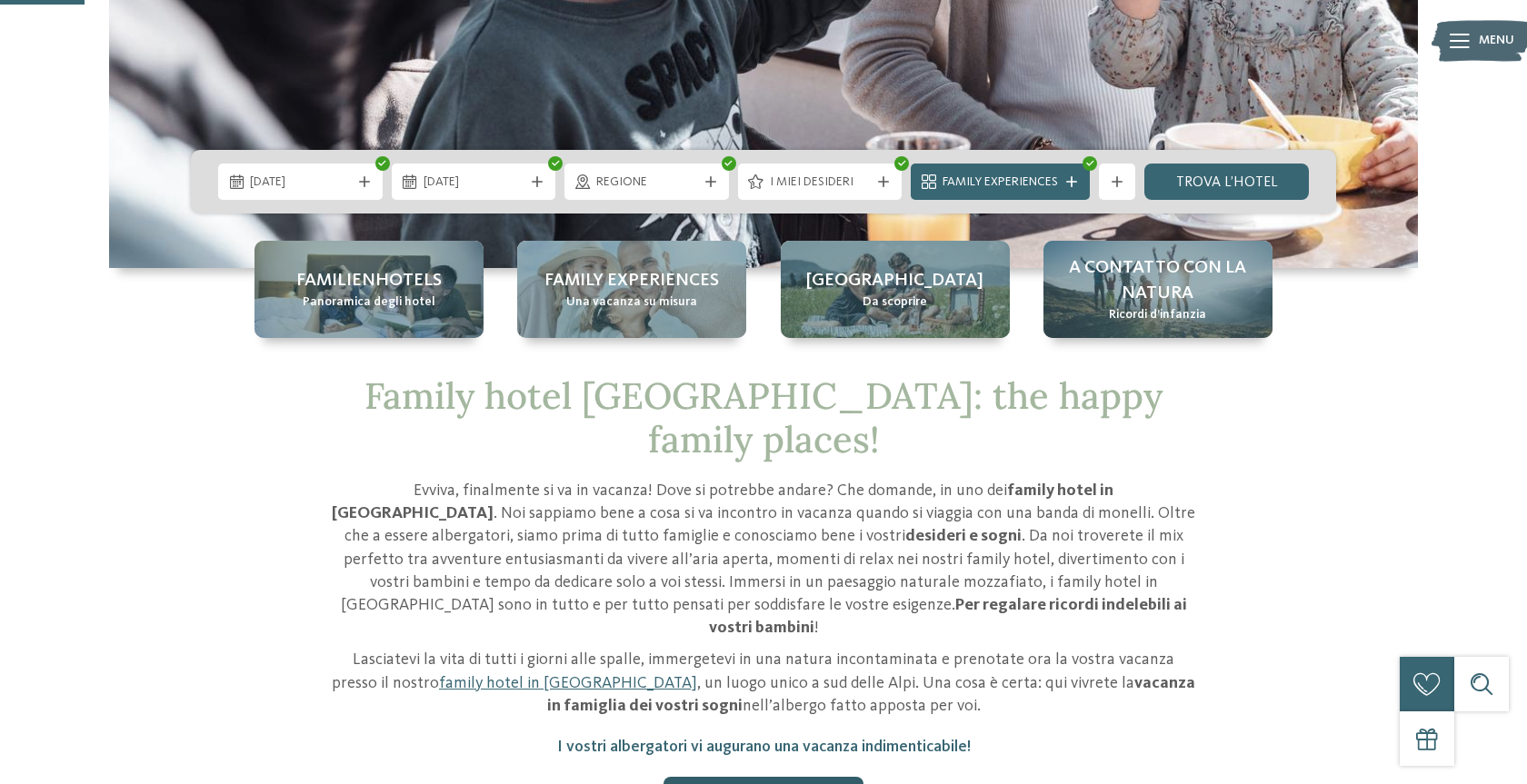
click at [770, 777] on link "Come trovarci" at bounding box center [763, 794] width 200 height 36
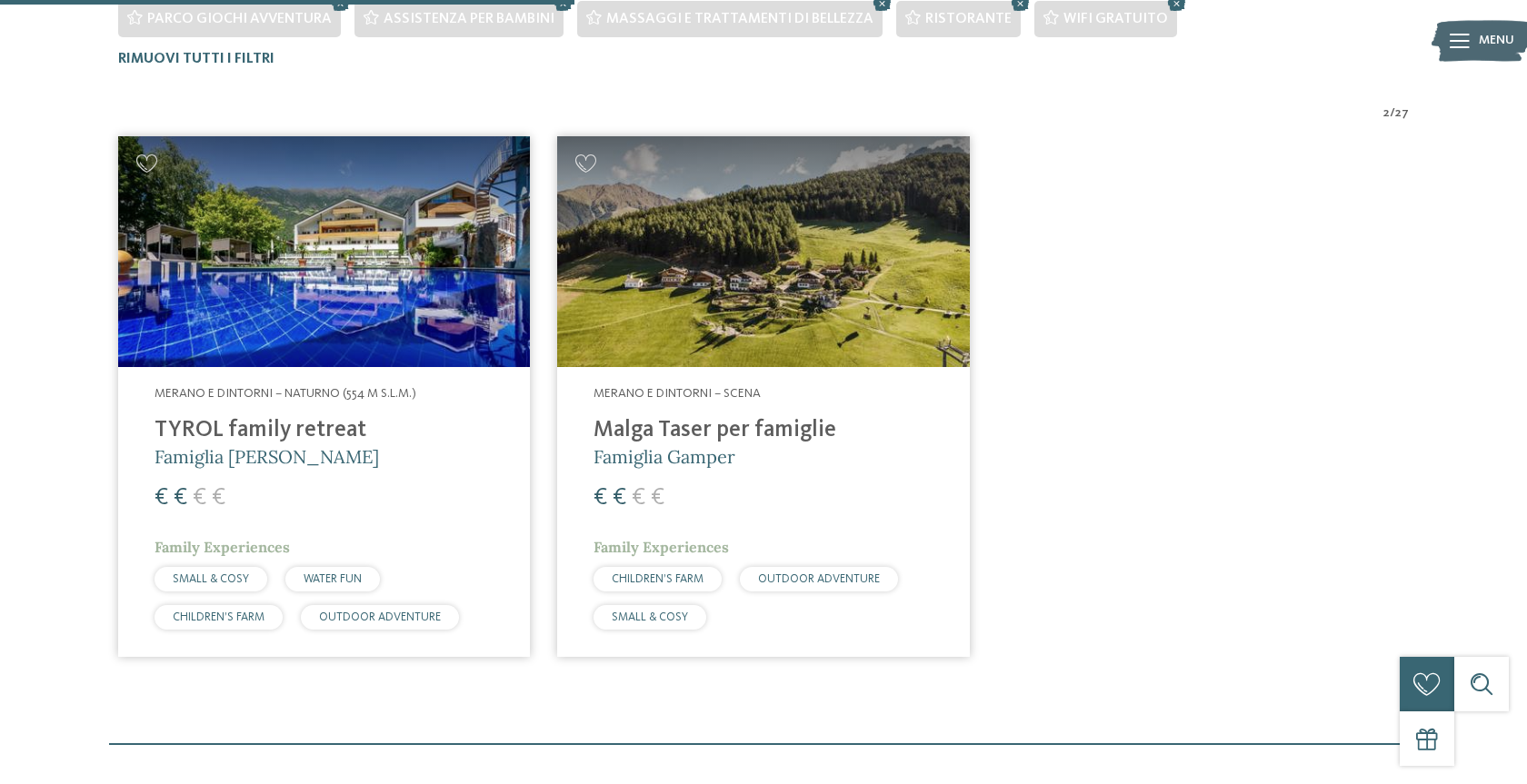
scroll to position [641, 0]
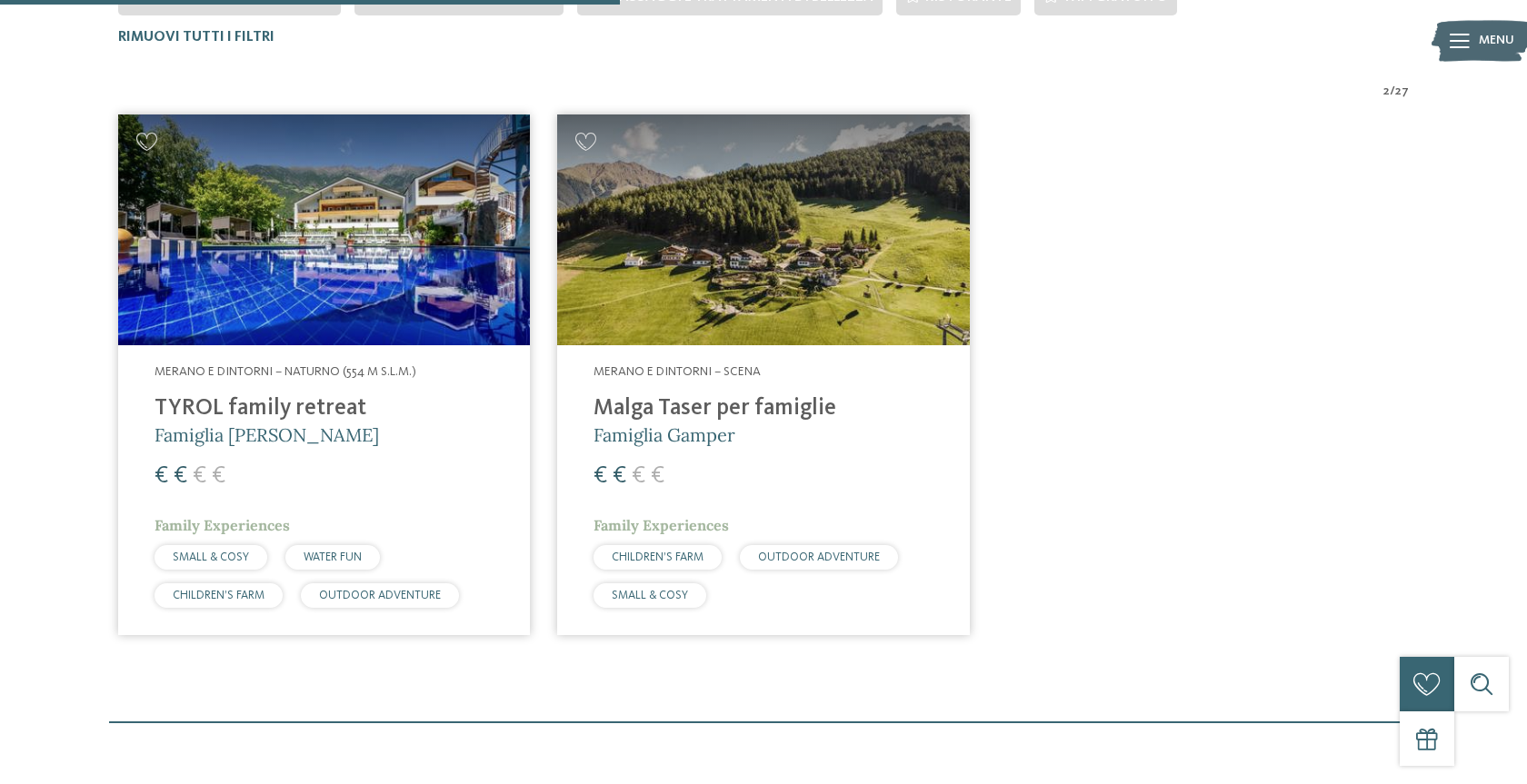
click at [234, 241] on img at bounding box center [324, 230] width 411 height 232
click at [750, 315] on img at bounding box center [763, 230] width 411 height 232
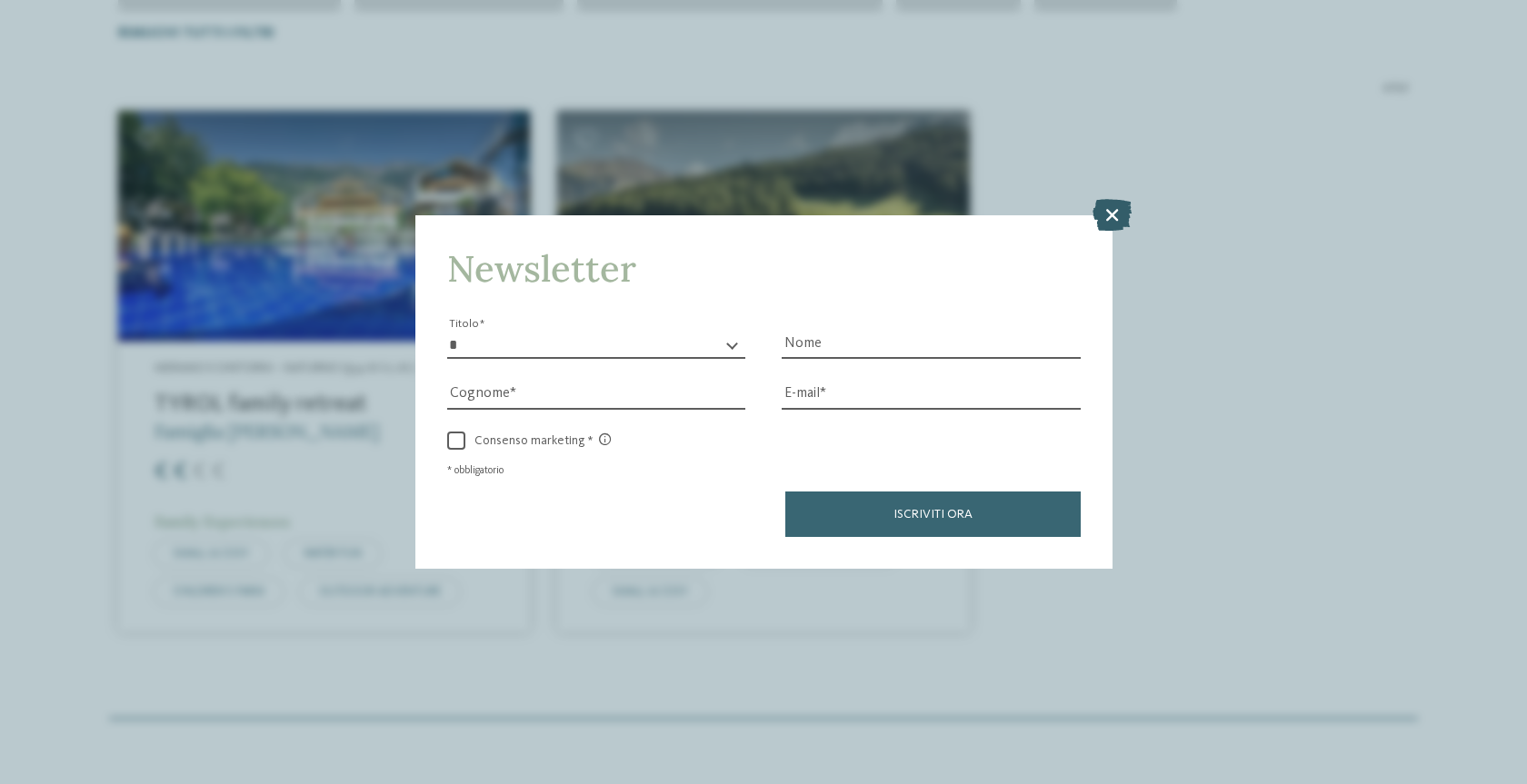
click at [1103, 214] on icon at bounding box center [1112, 215] width 39 height 32
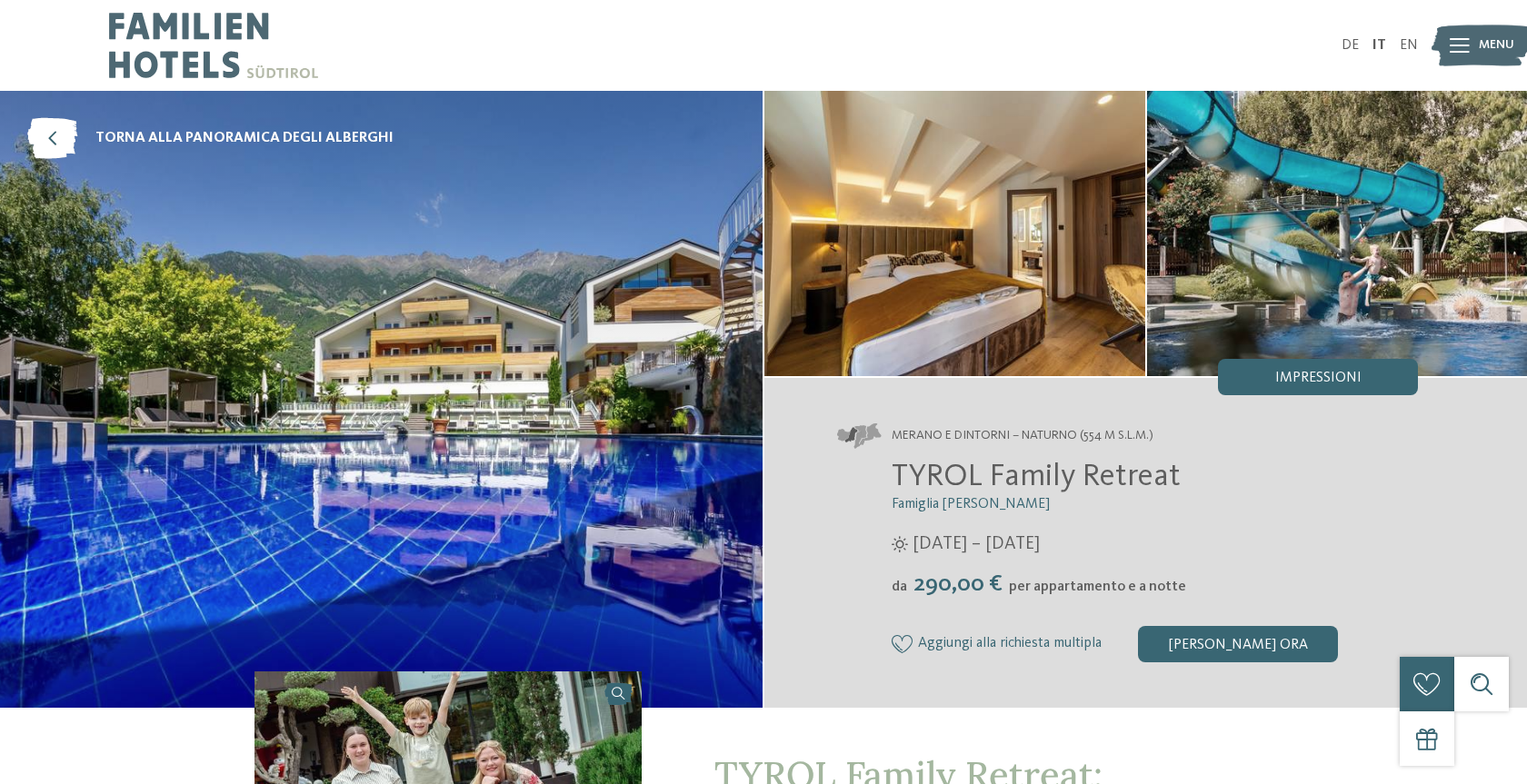
click at [573, 517] on img at bounding box center [381, 399] width 762 height 617
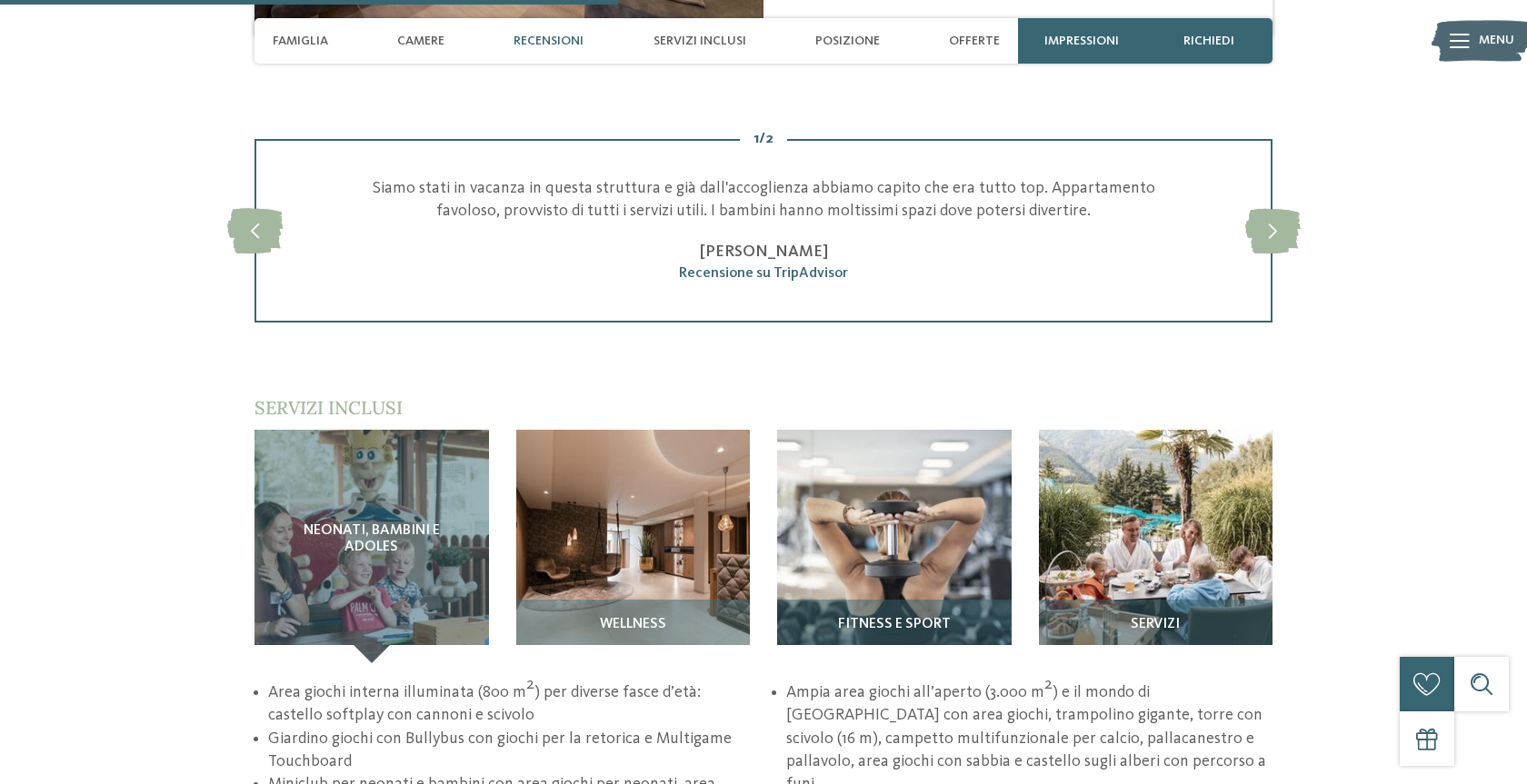
scroll to position [2252, 0]
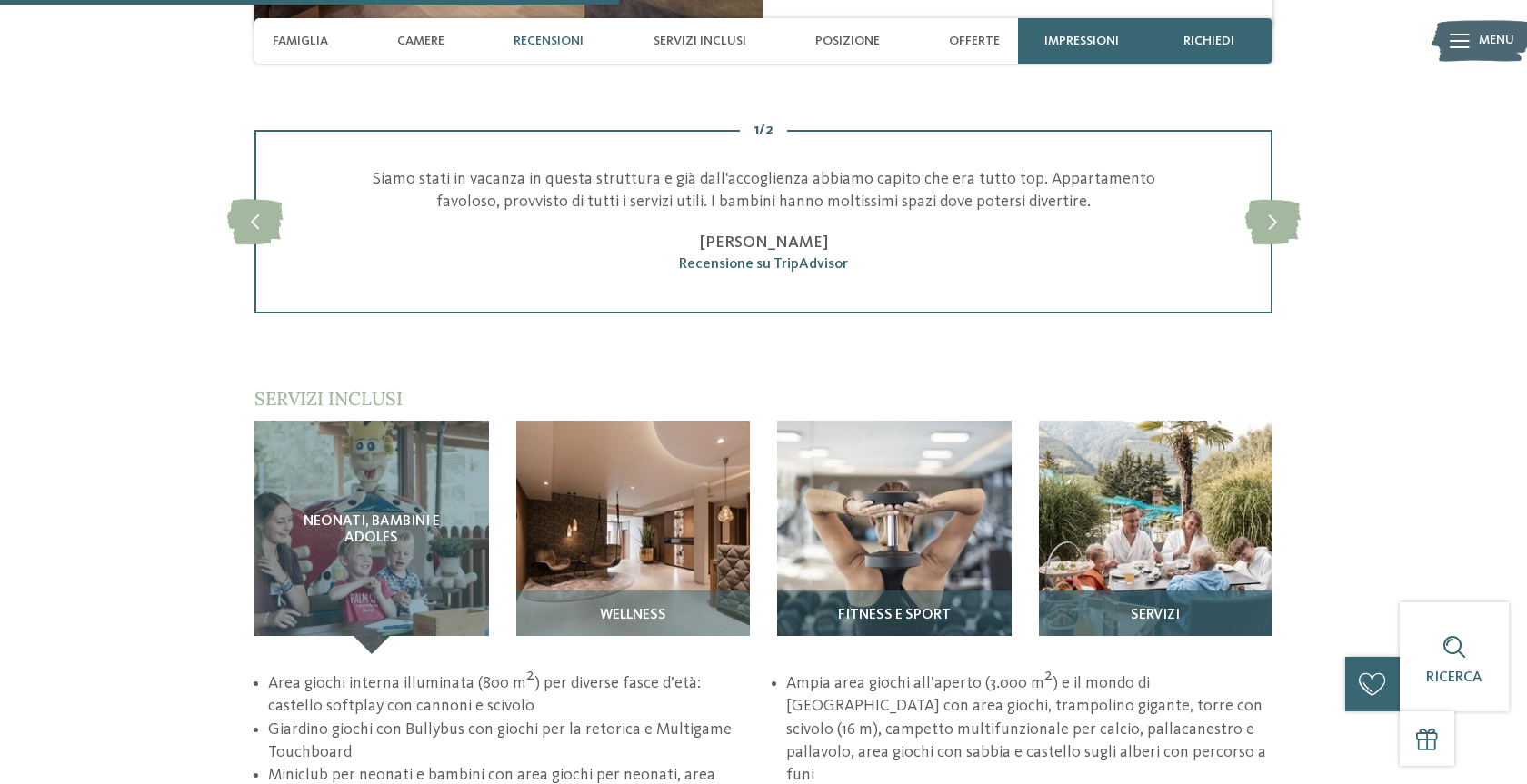
click at [1146, 526] on img at bounding box center [1156, 538] width 234 height 234
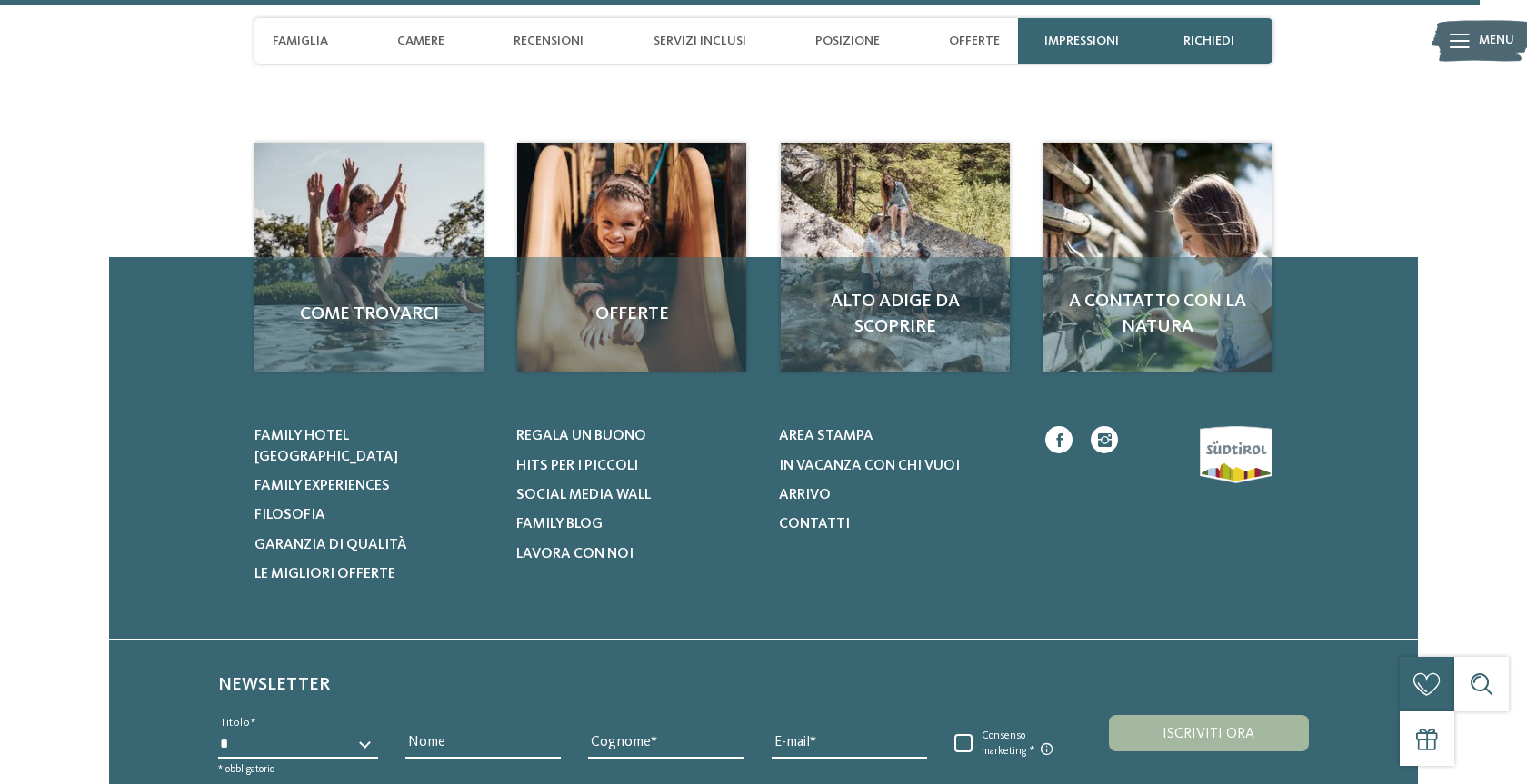
scroll to position [5449, 0]
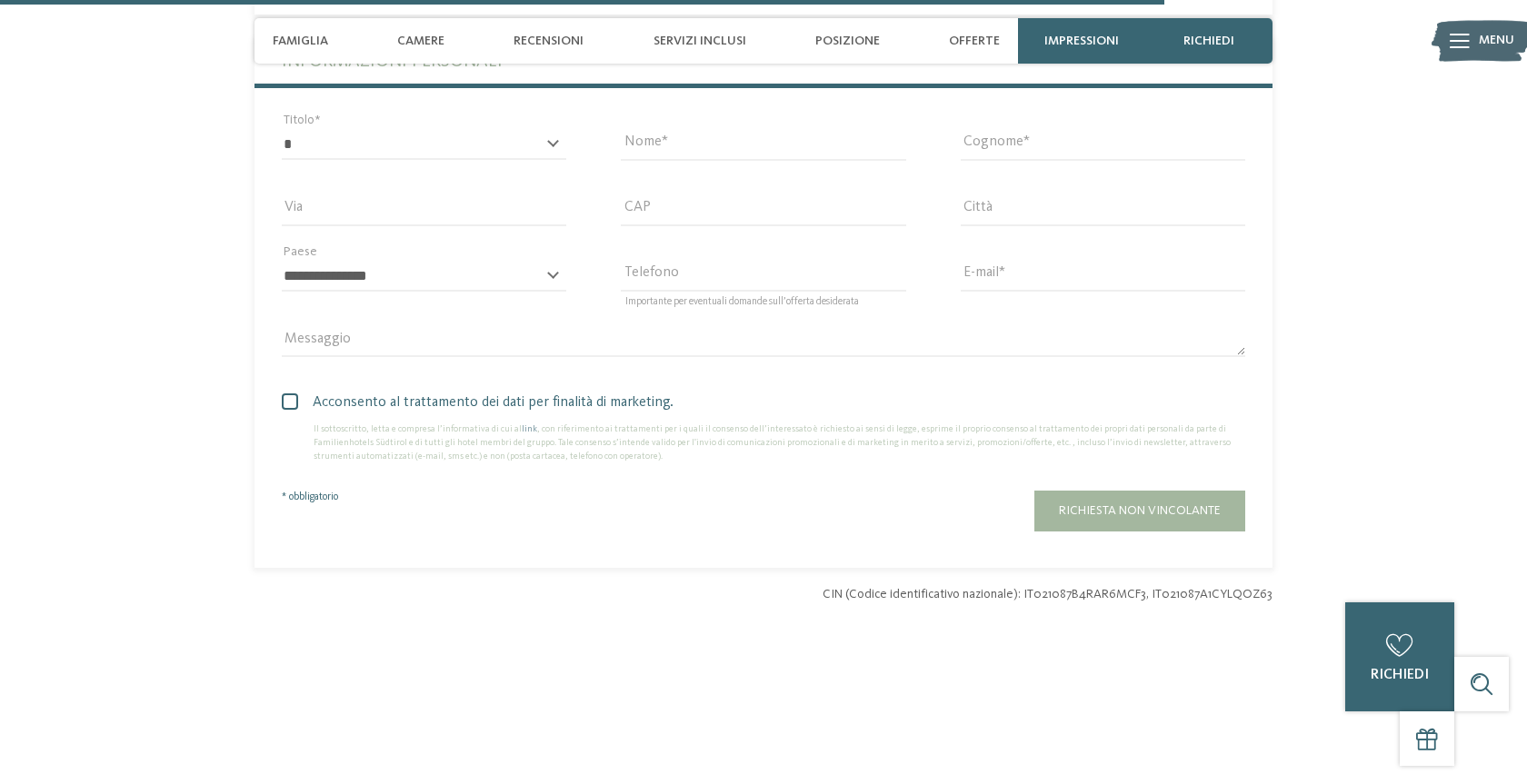
scroll to position [5537, 0]
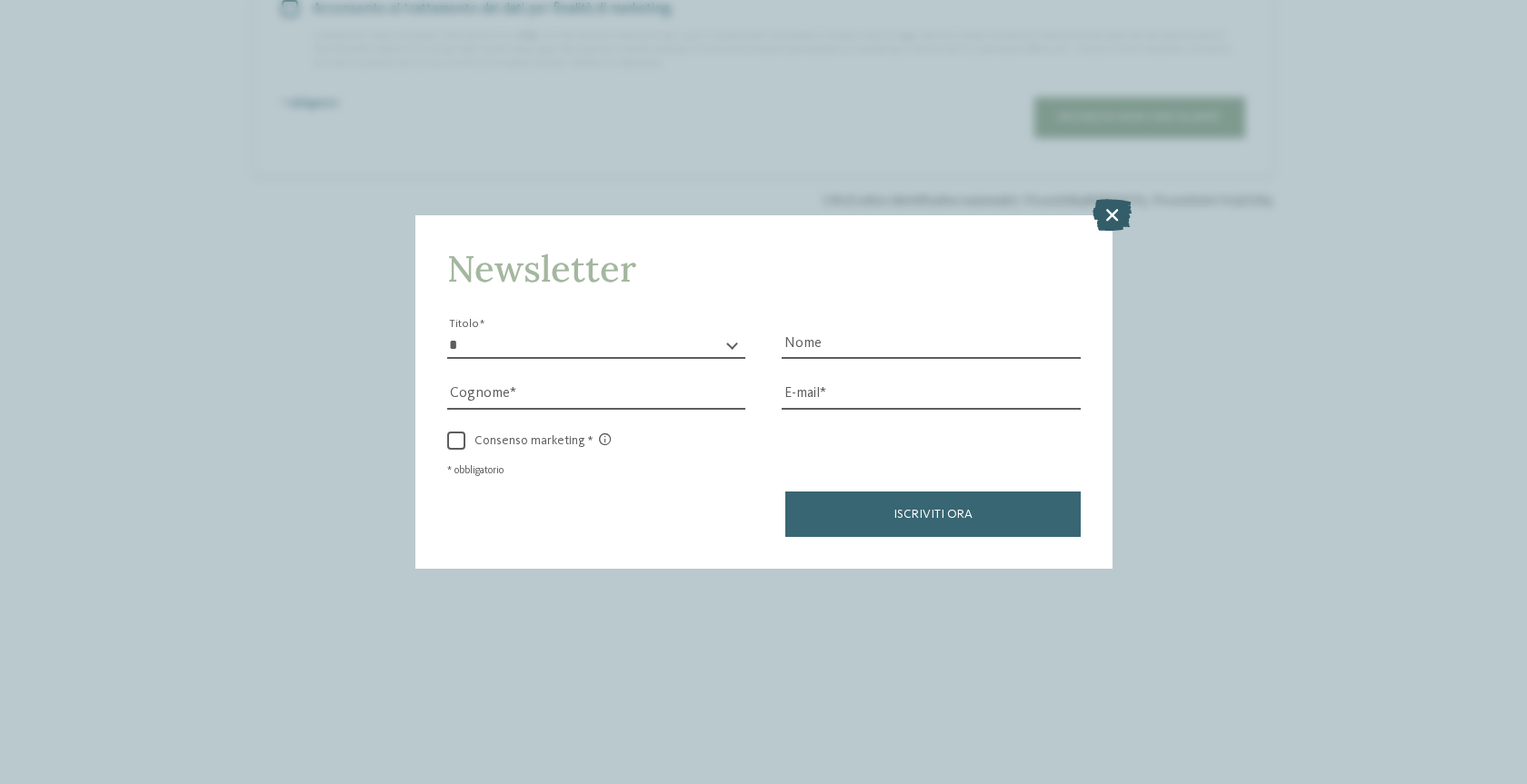
click at [1119, 215] on icon at bounding box center [1112, 215] width 39 height 32
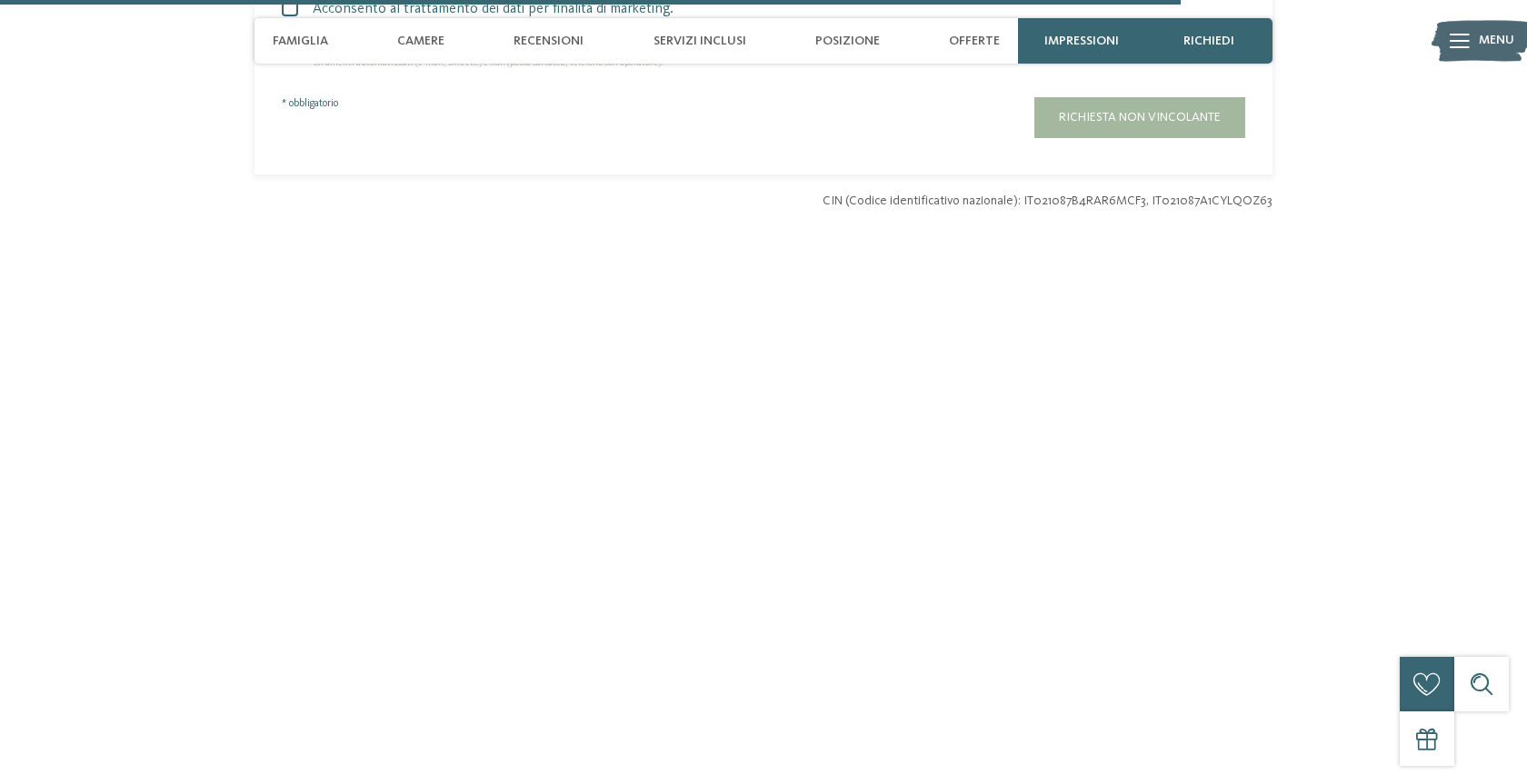
scroll to position [5539, 0]
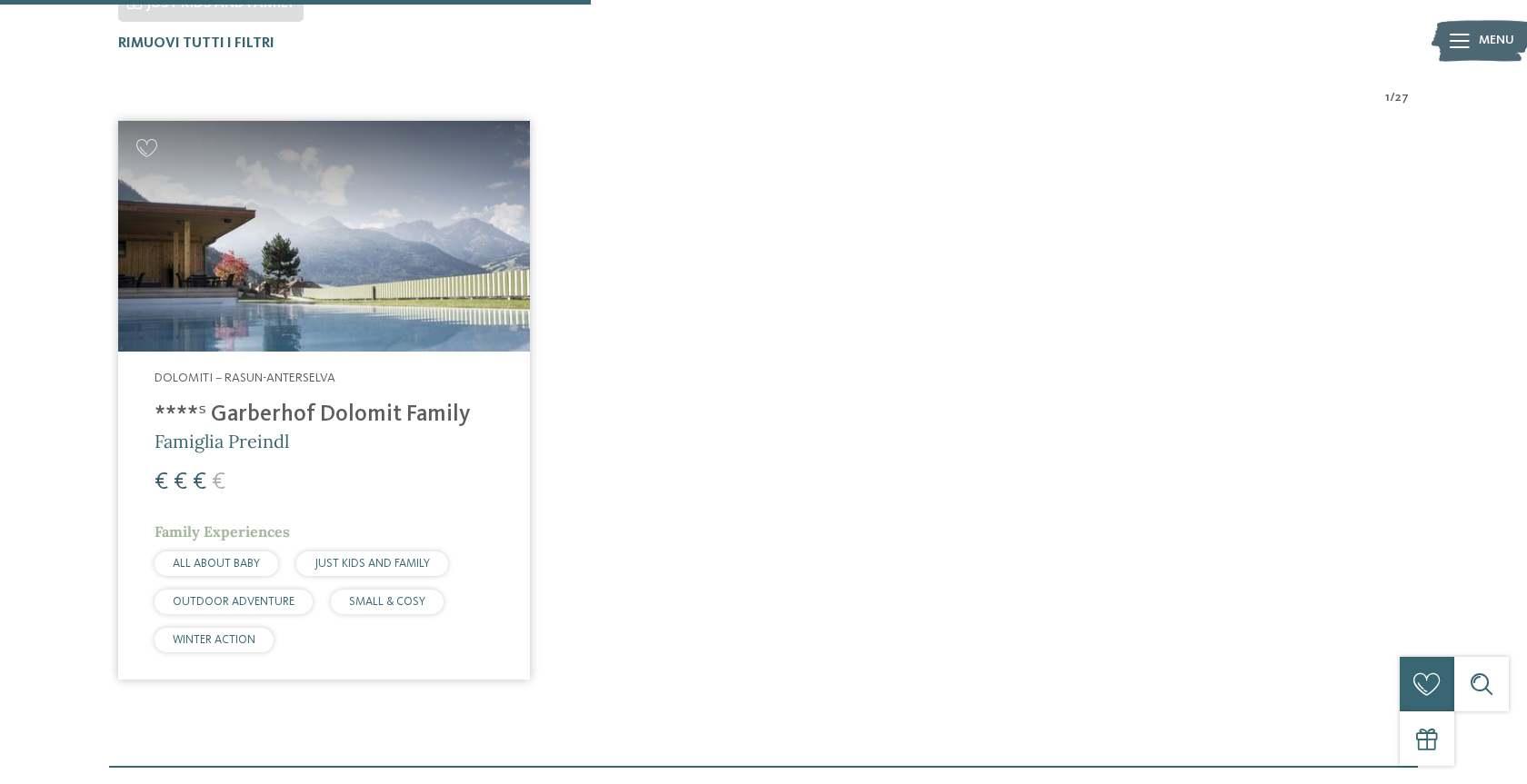
scroll to position [685, 0]
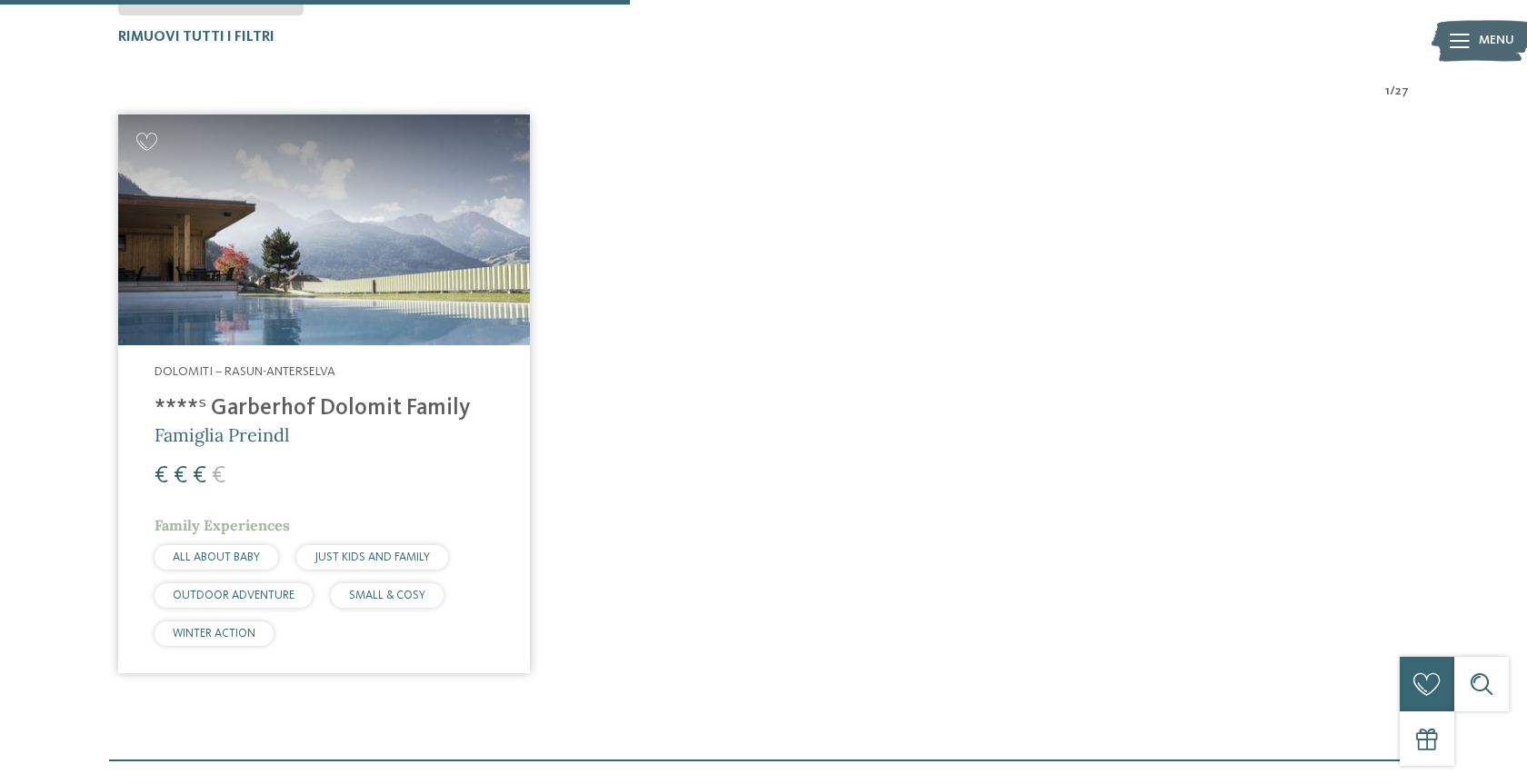
click at [316, 258] on img at bounding box center [324, 230] width 411 height 232
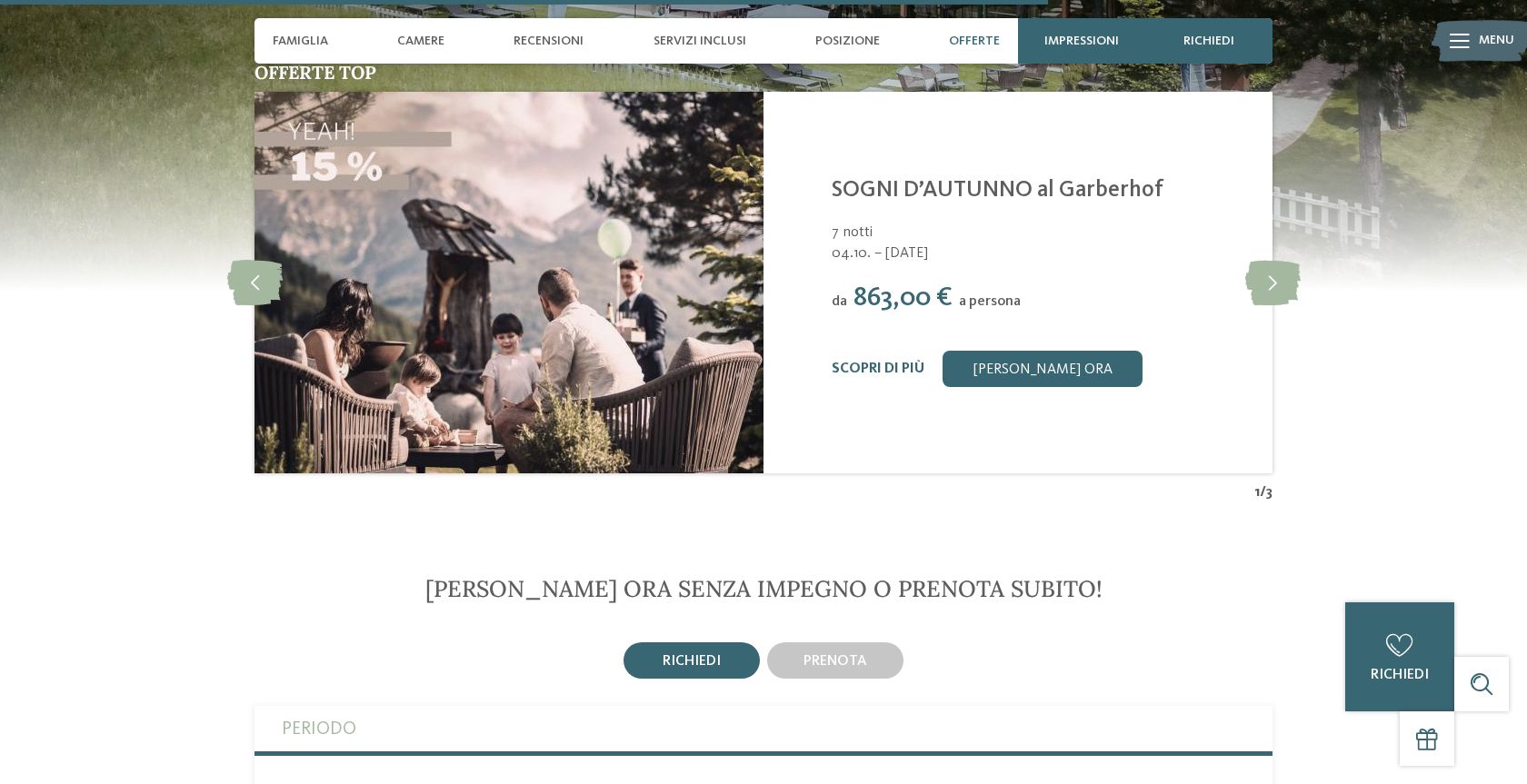
scroll to position [4831, 0]
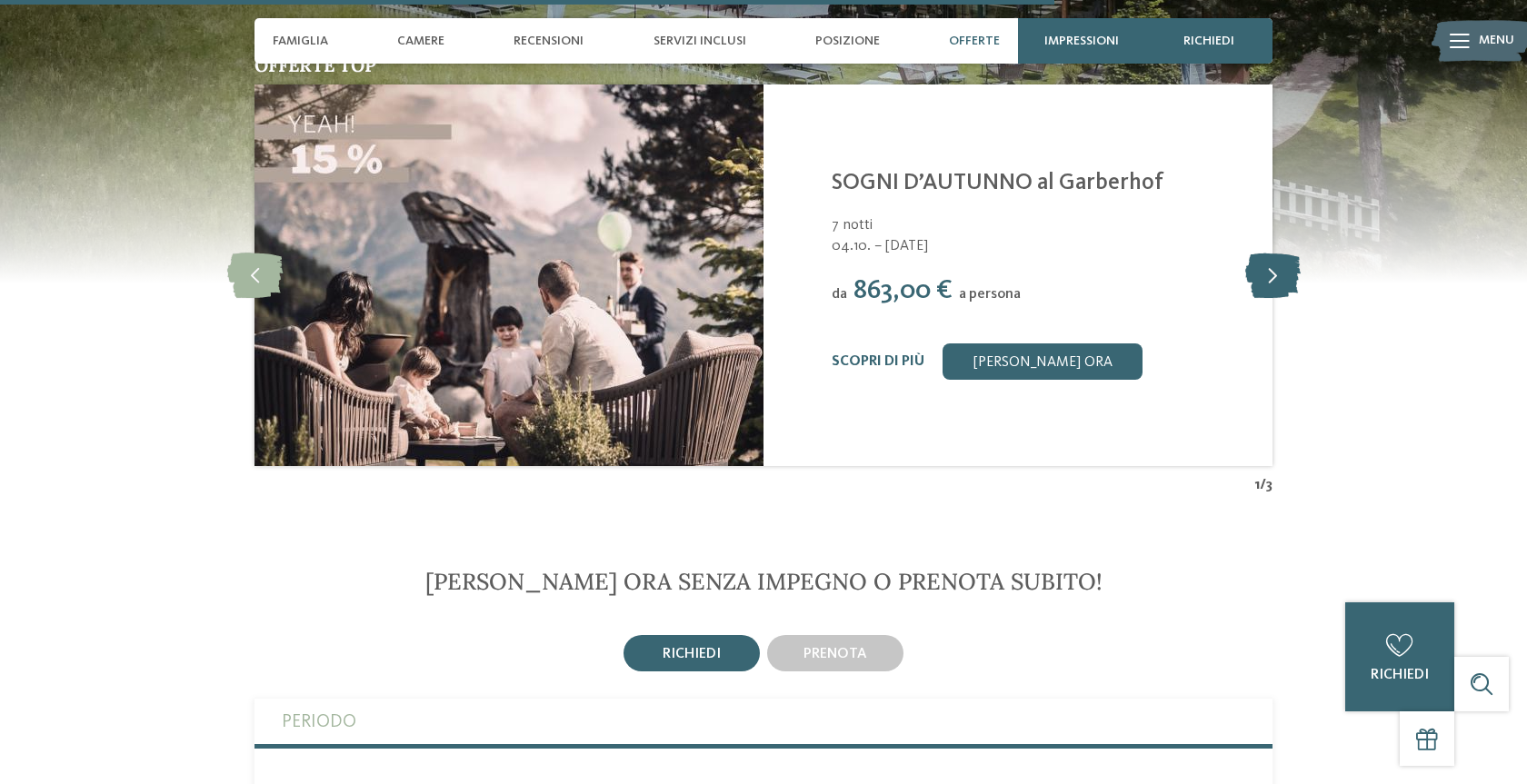
click at [1283, 280] on icon at bounding box center [1273, 275] width 56 height 46
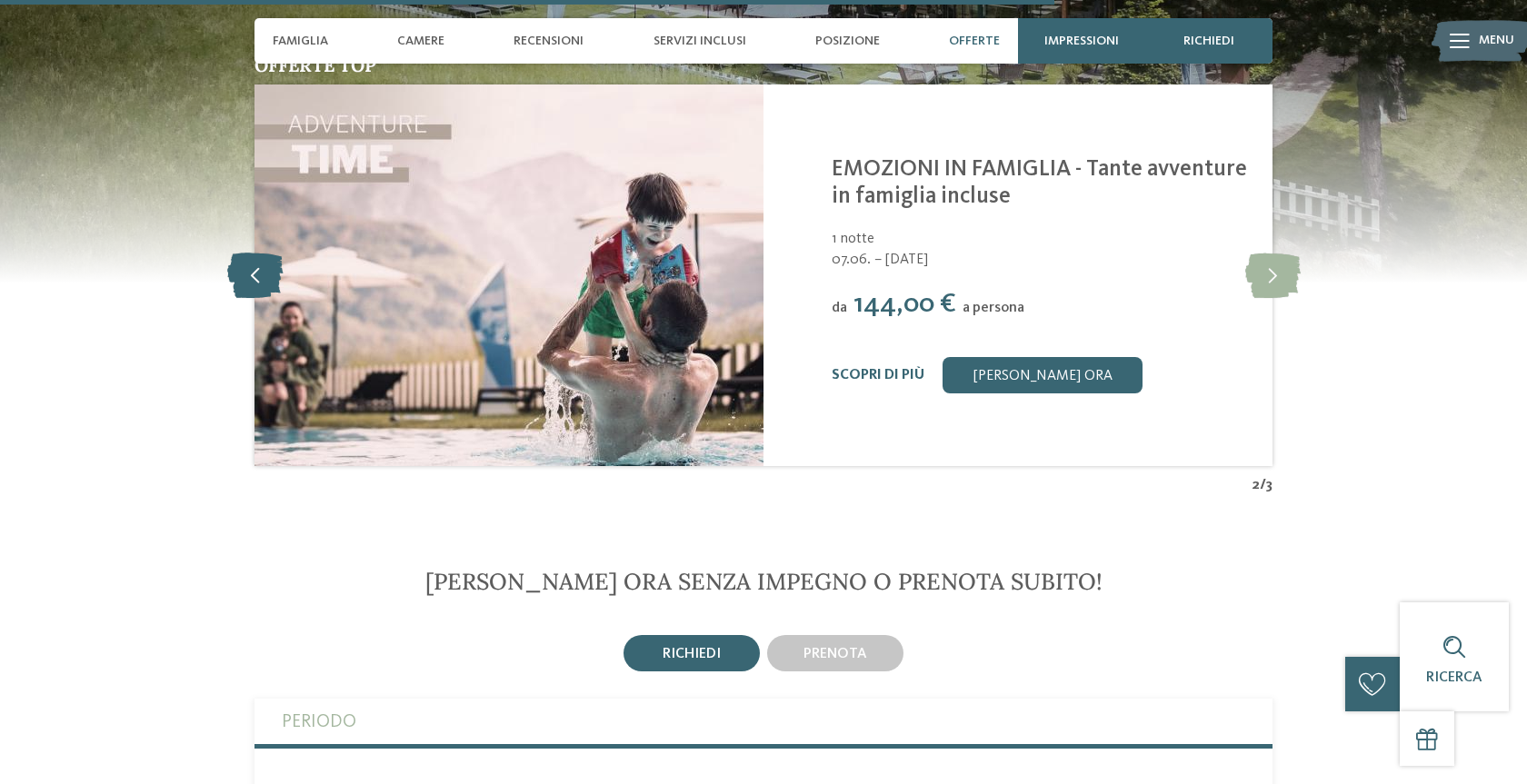
click at [256, 273] on icon at bounding box center [255, 275] width 56 height 46
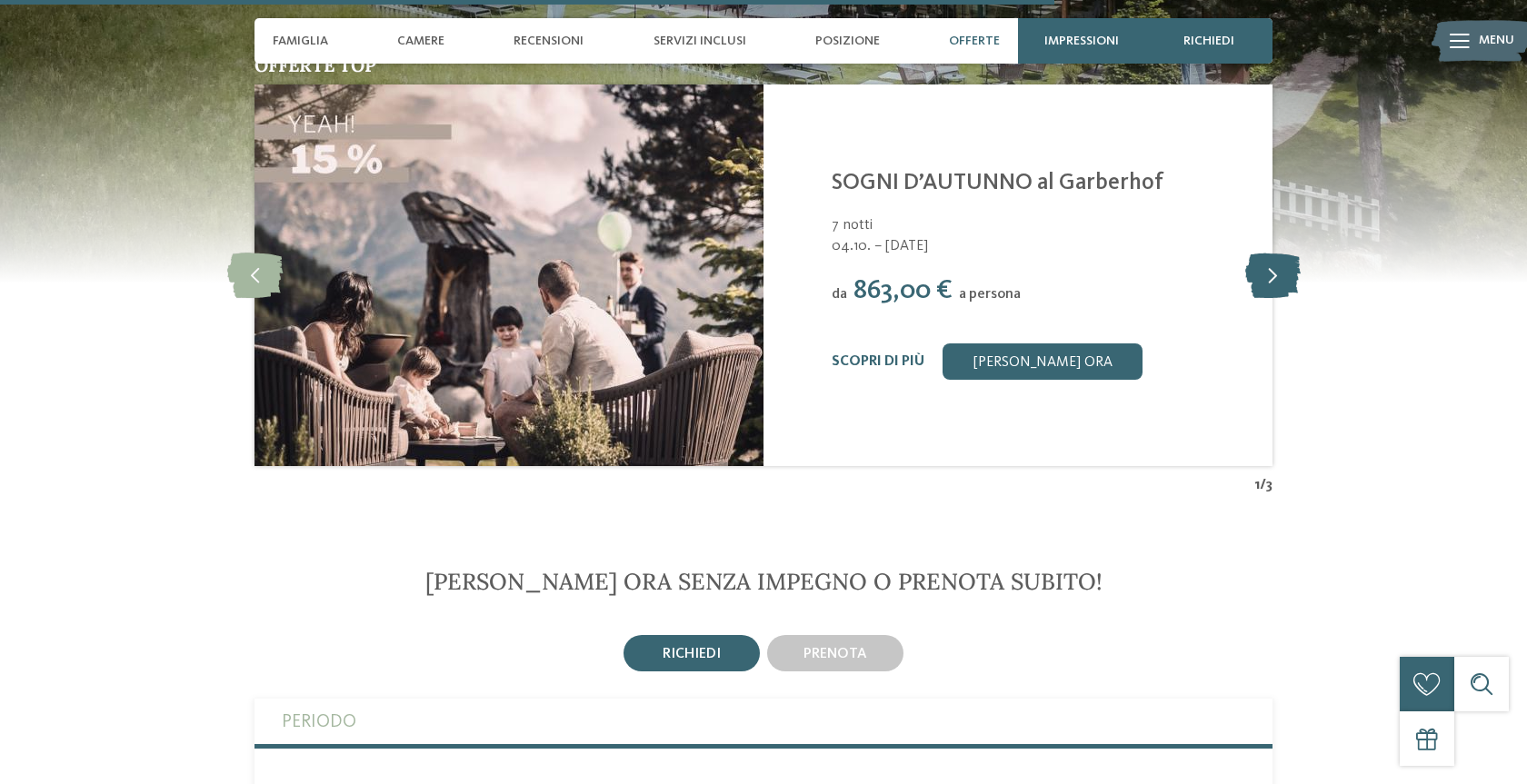
click at [1252, 277] on icon at bounding box center [1273, 275] width 56 height 46
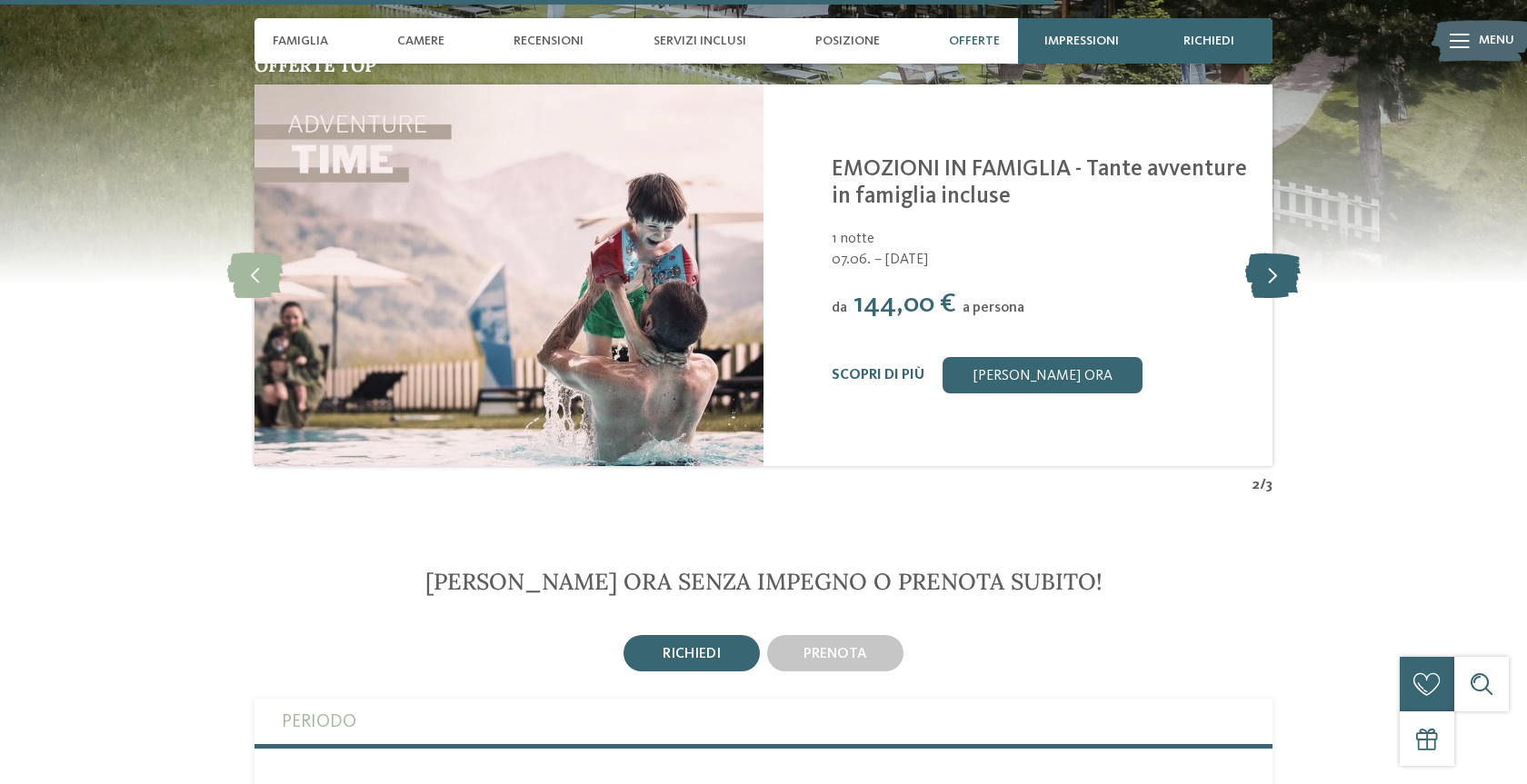
click at [1252, 277] on icon at bounding box center [1273, 275] width 56 height 46
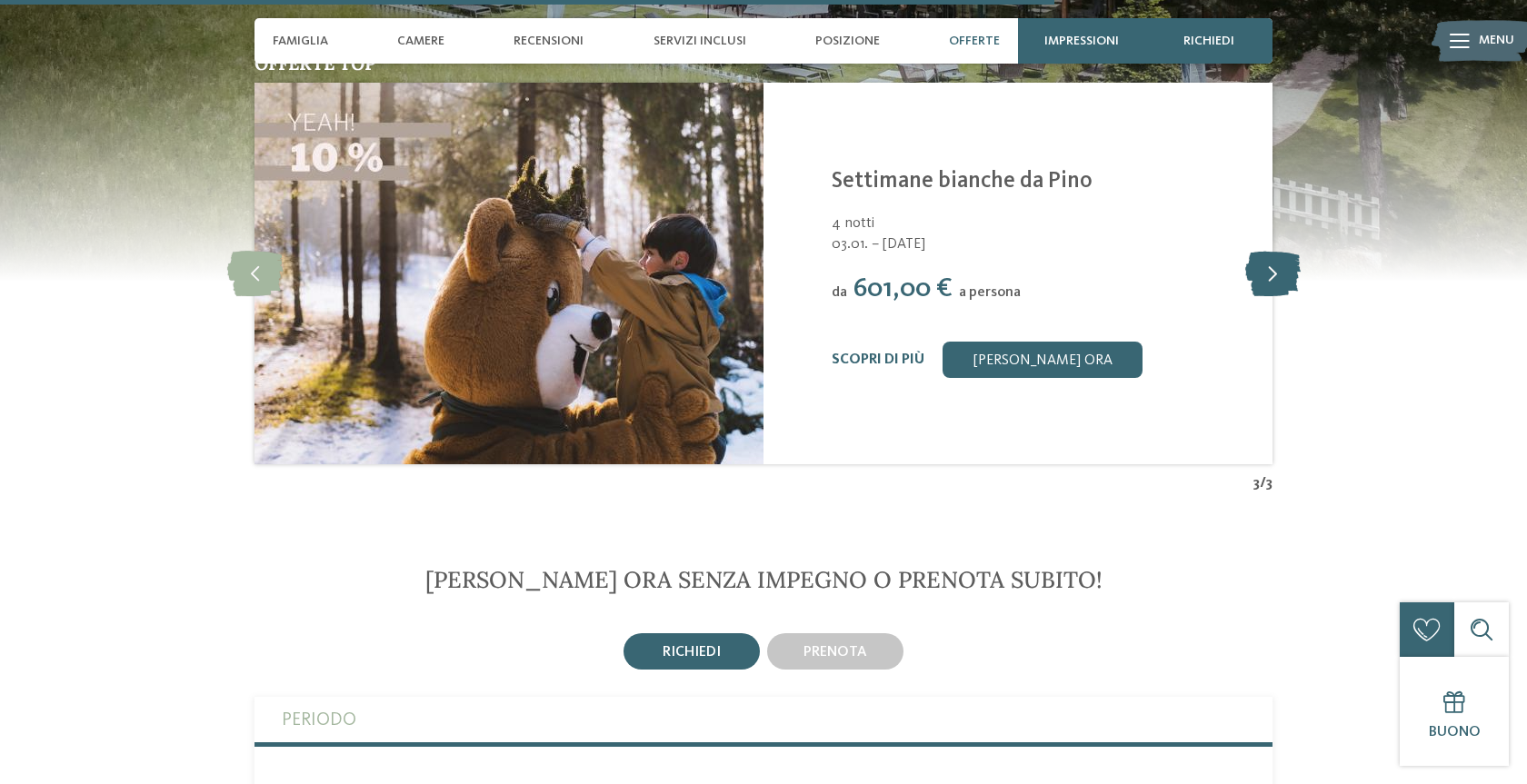
click at [1252, 277] on icon at bounding box center [1273, 273] width 56 height 46
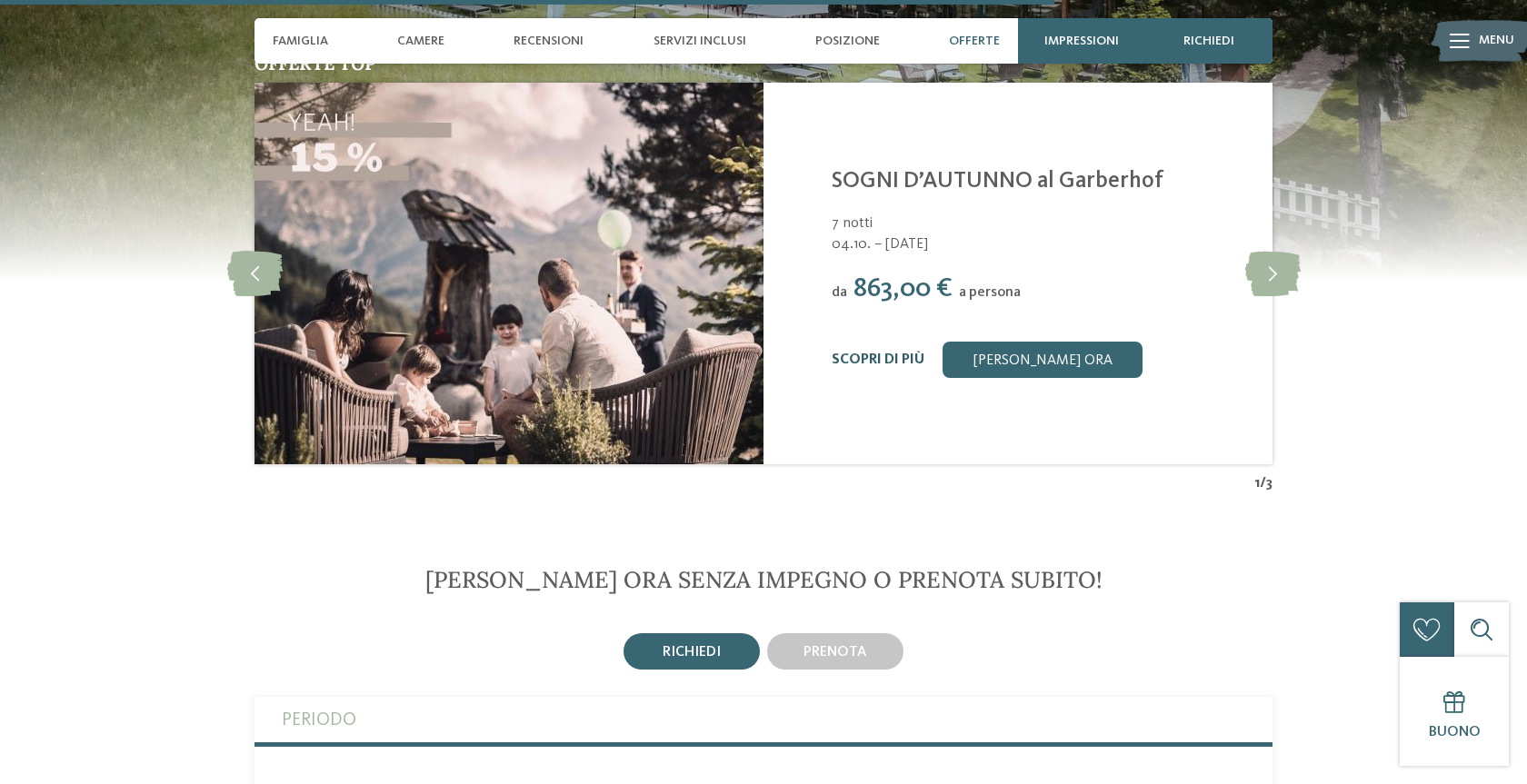
click at [872, 355] on link "Scopri di più" at bounding box center [878, 360] width 93 height 15
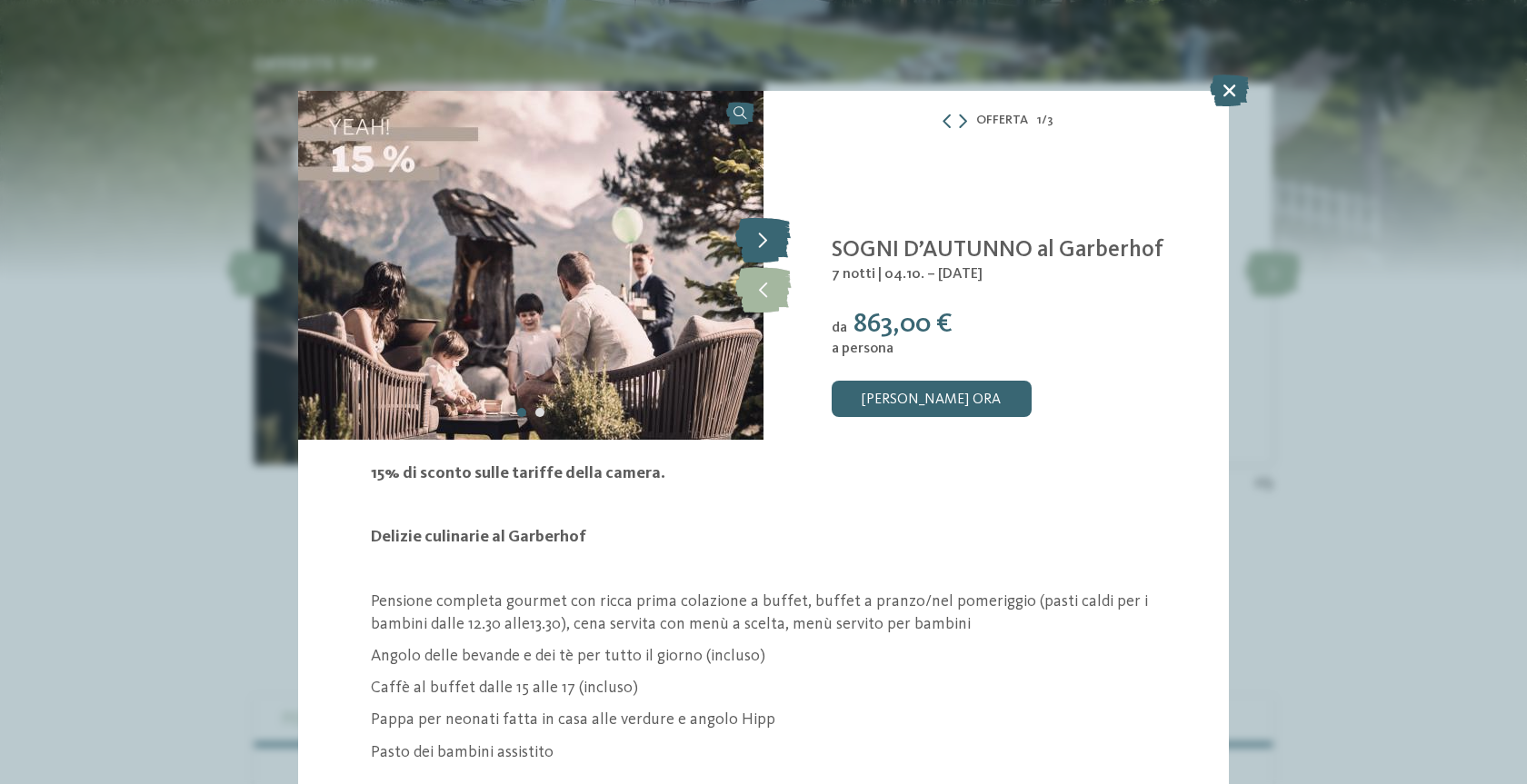
click at [764, 242] on icon at bounding box center [763, 239] width 56 height 46
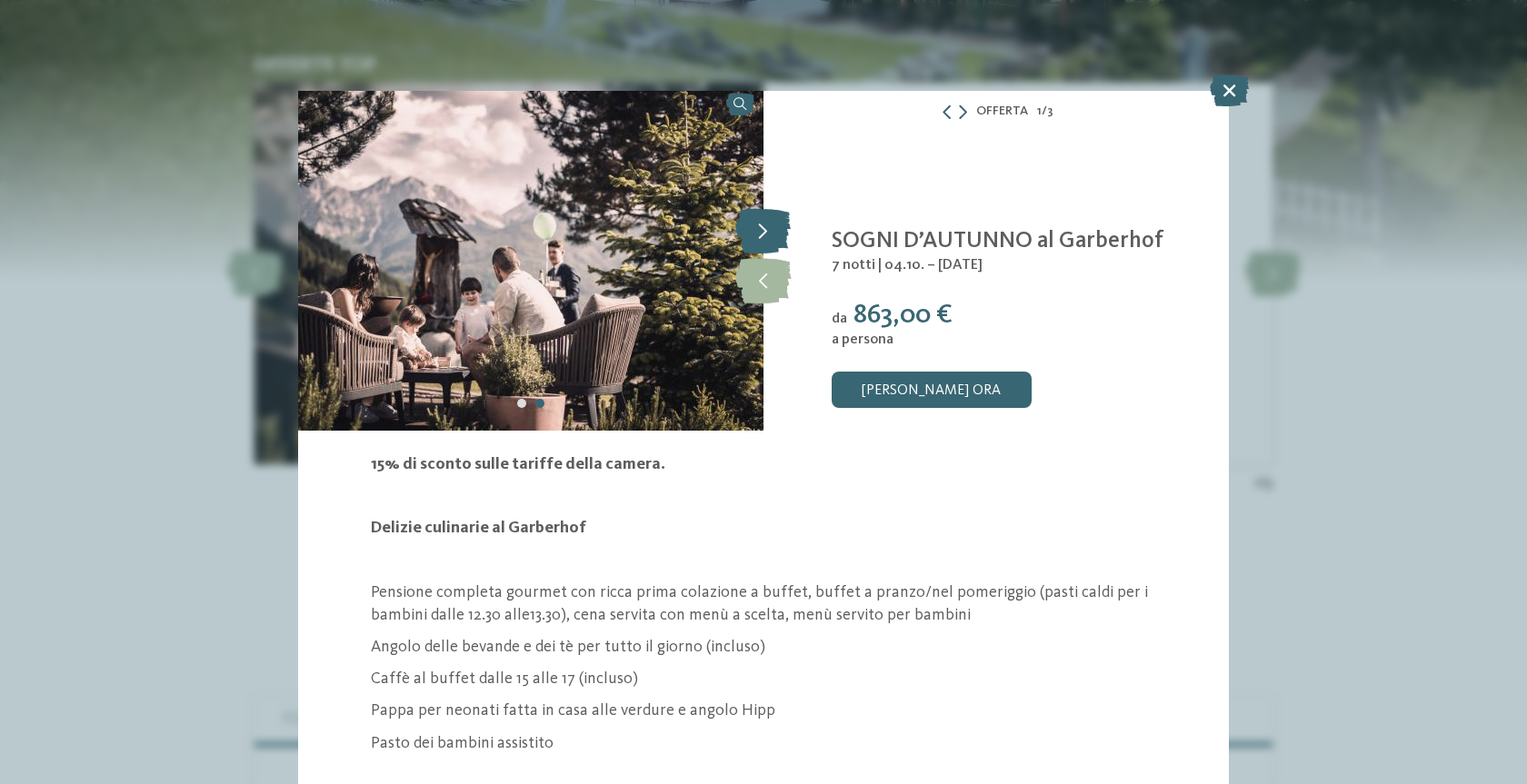
click at [763, 227] on icon at bounding box center [763, 231] width 56 height 46
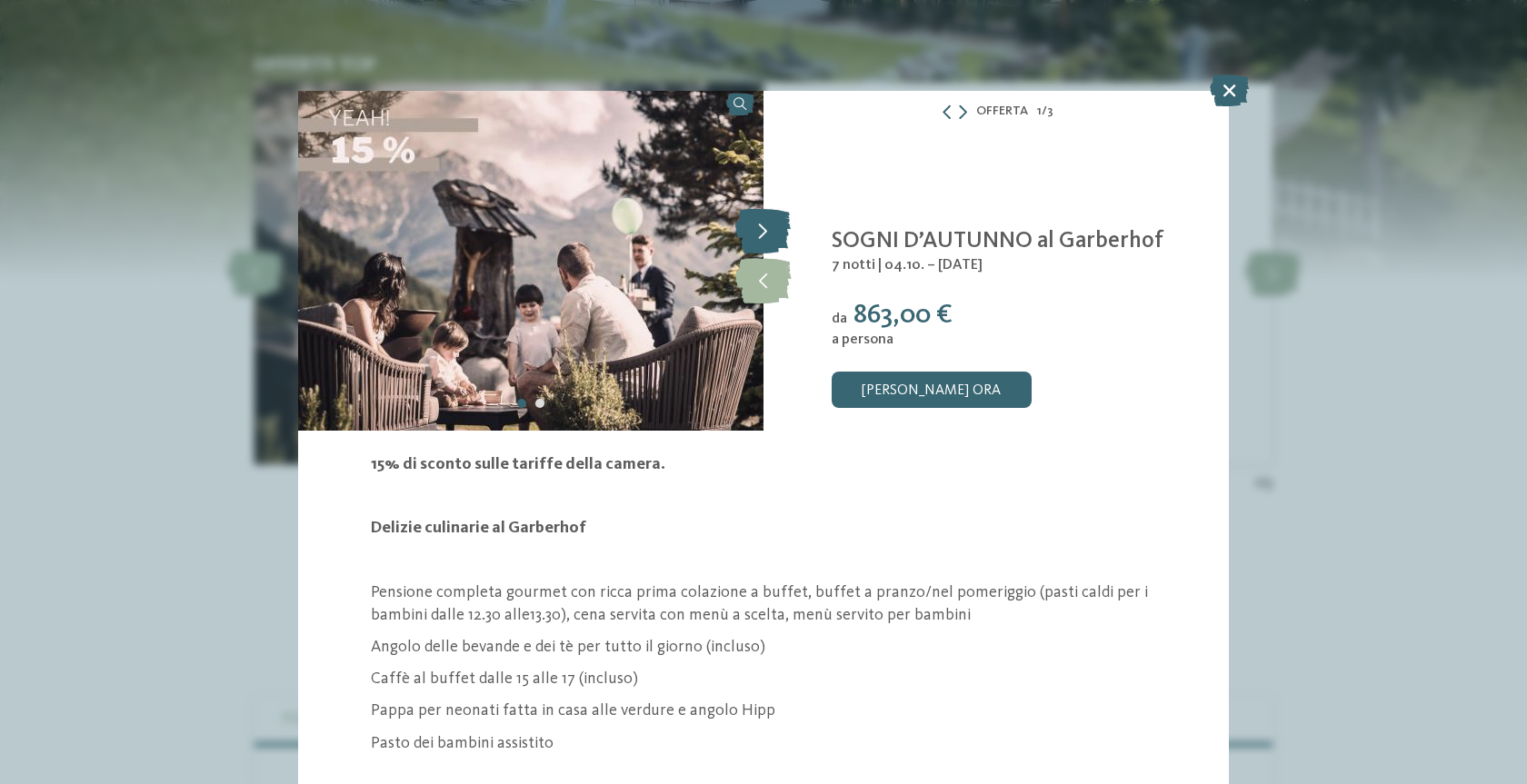
scroll to position [19, 0]
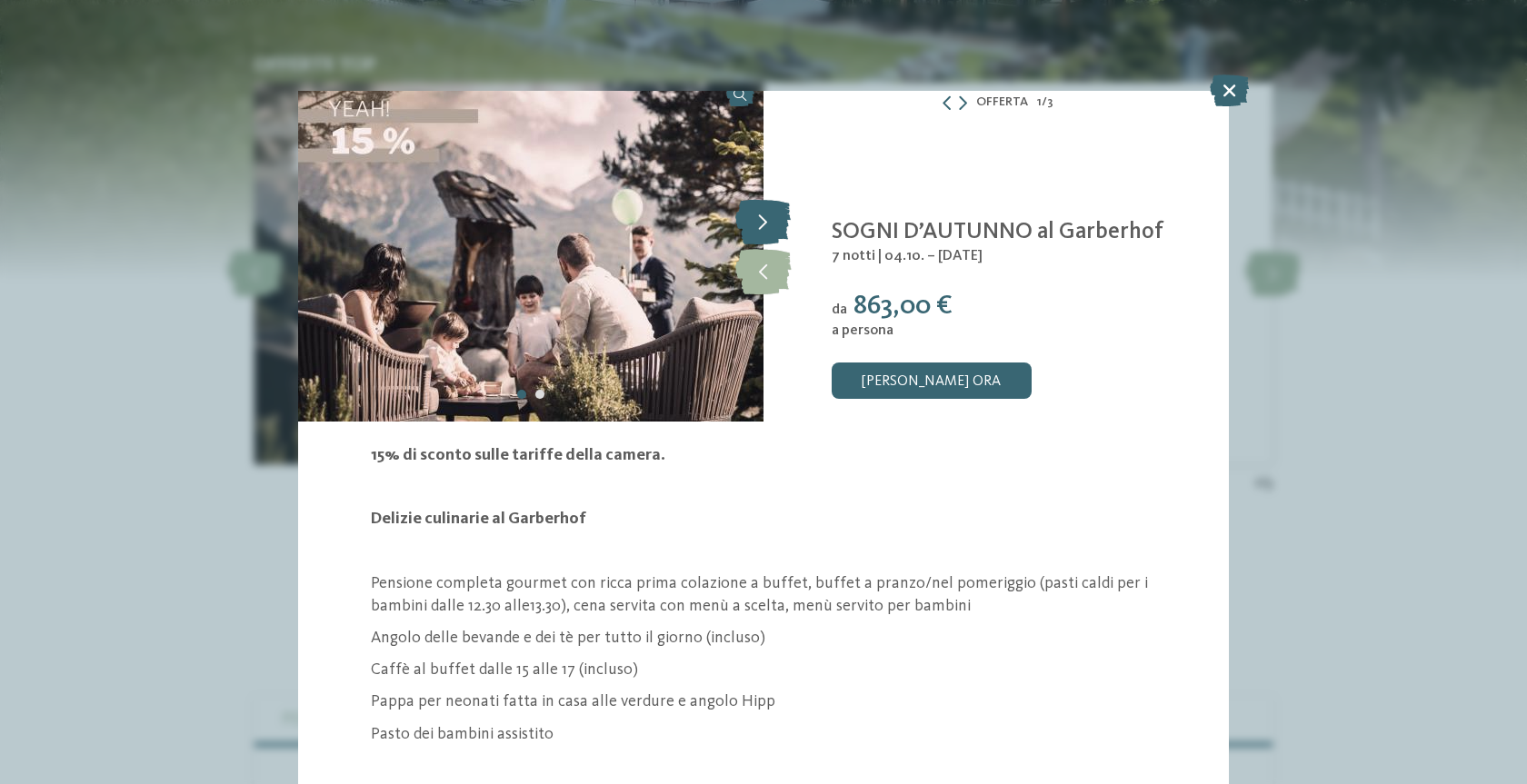
click at [763, 227] on icon at bounding box center [763, 221] width 56 height 46
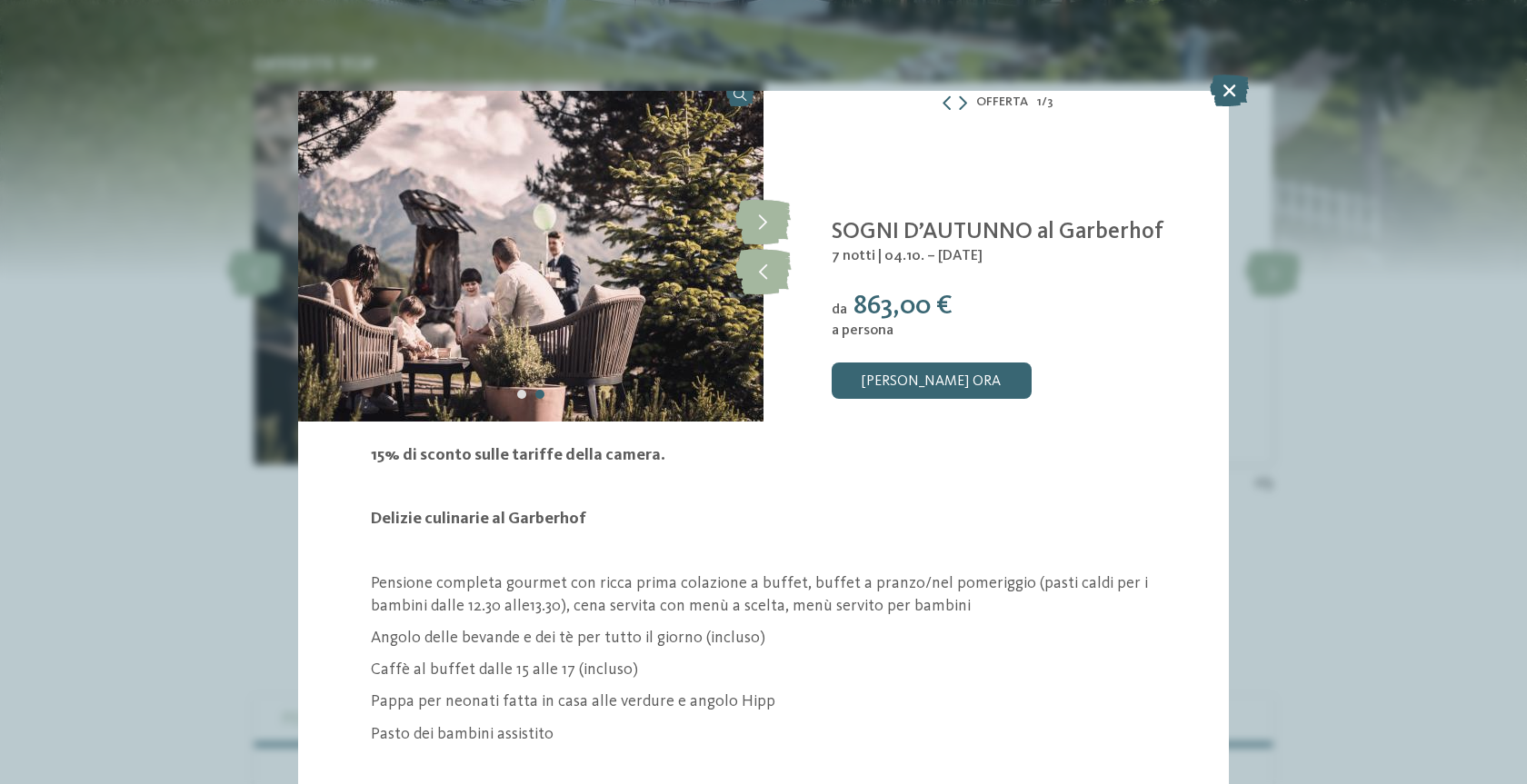
scroll to position [0, 0]
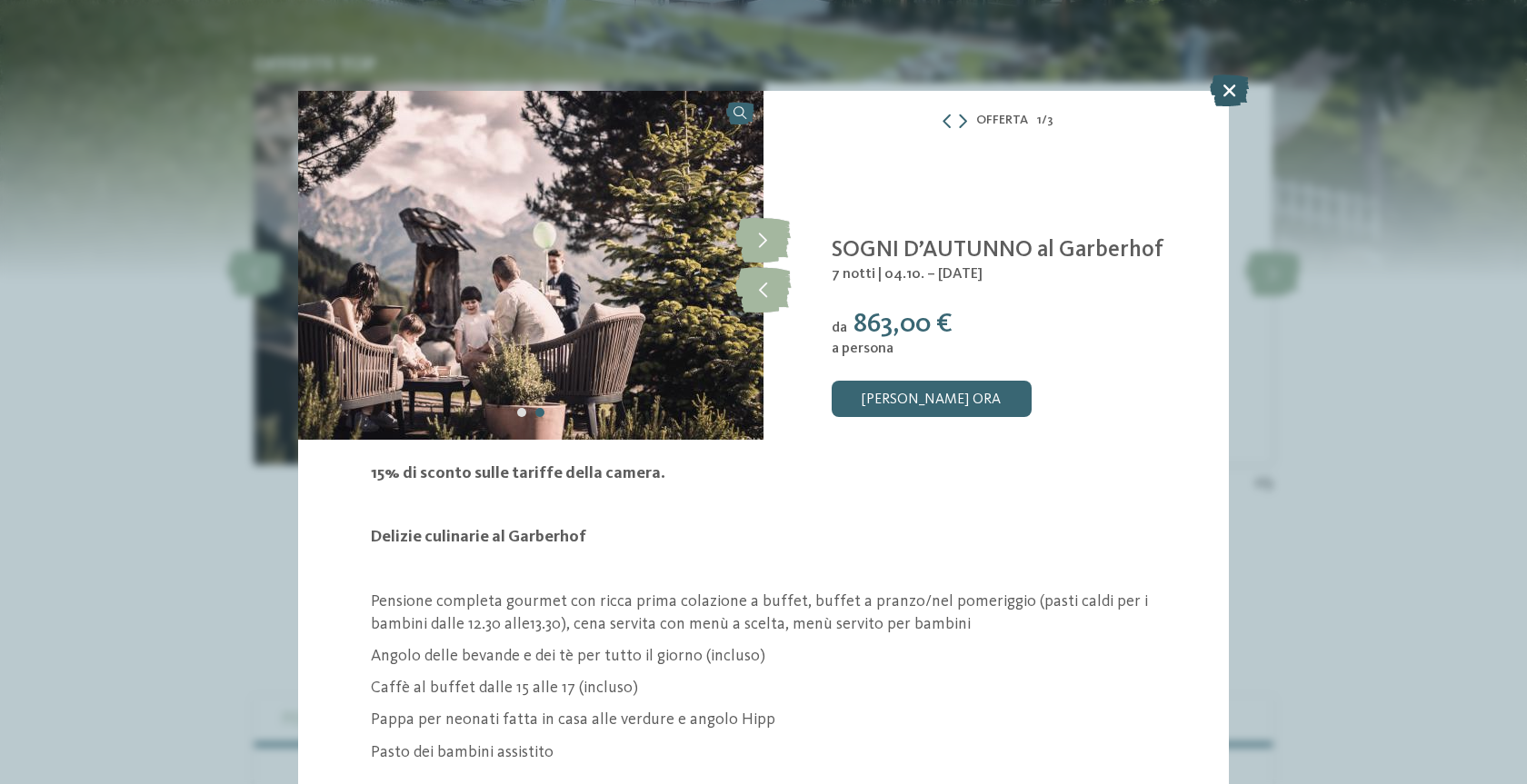
click at [1235, 92] on icon at bounding box center [1229, 90] width 39 height 32
